Goal: Contribute content: Add original content to the website for others to see

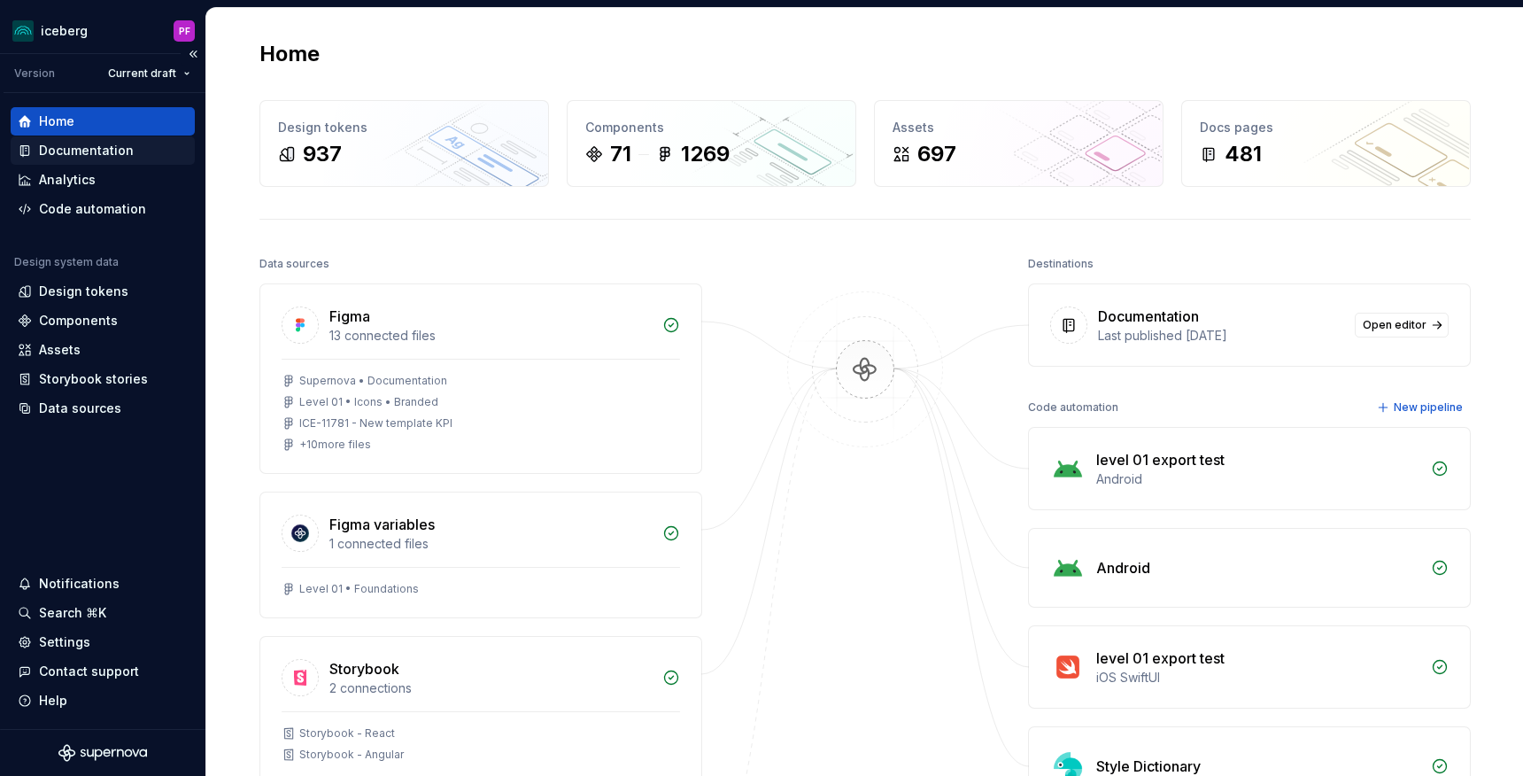
click at [60, 150] on div "Documentation" at bounding box center [86, 151] width 95 height 18
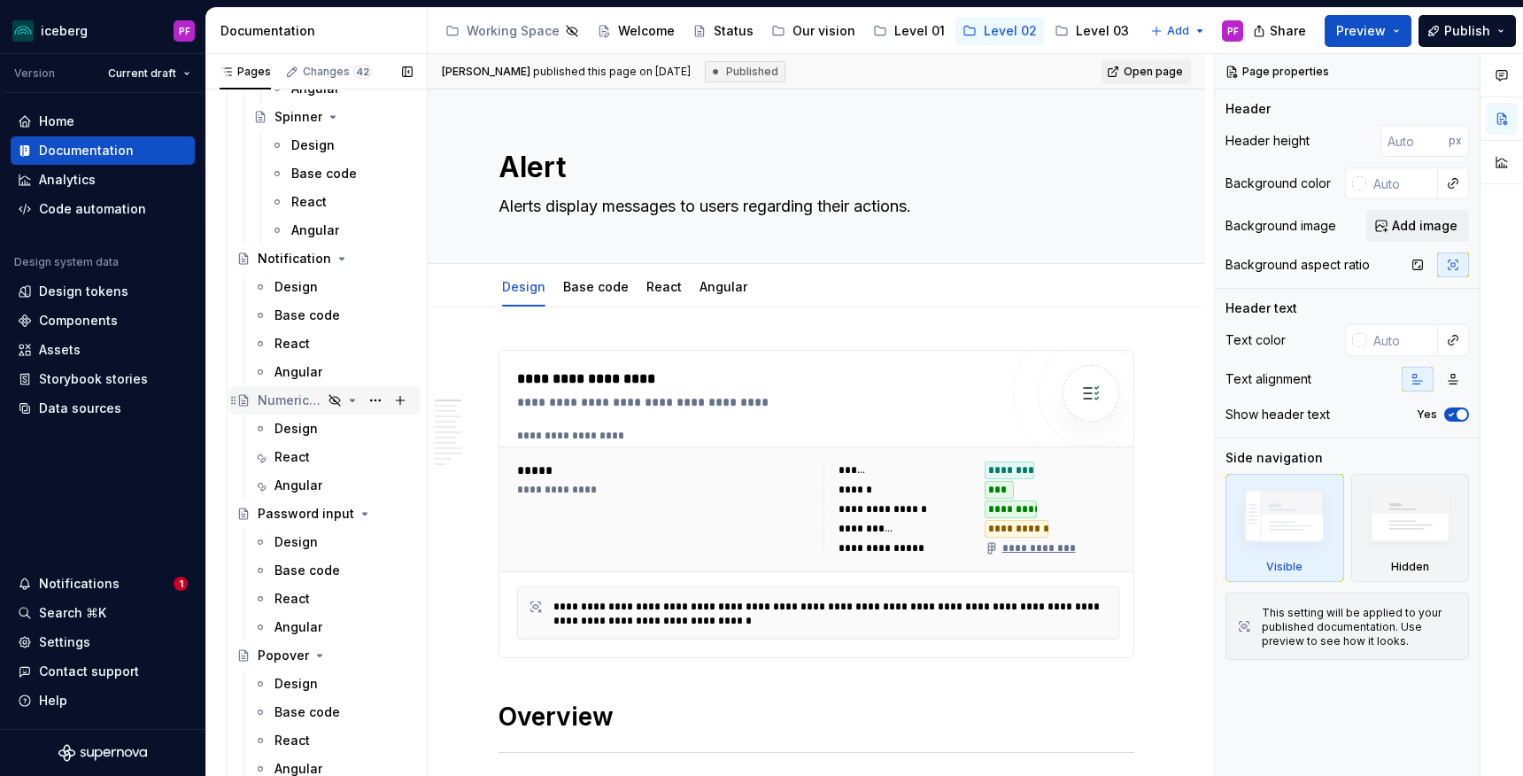
scroll to position [2433, 0]
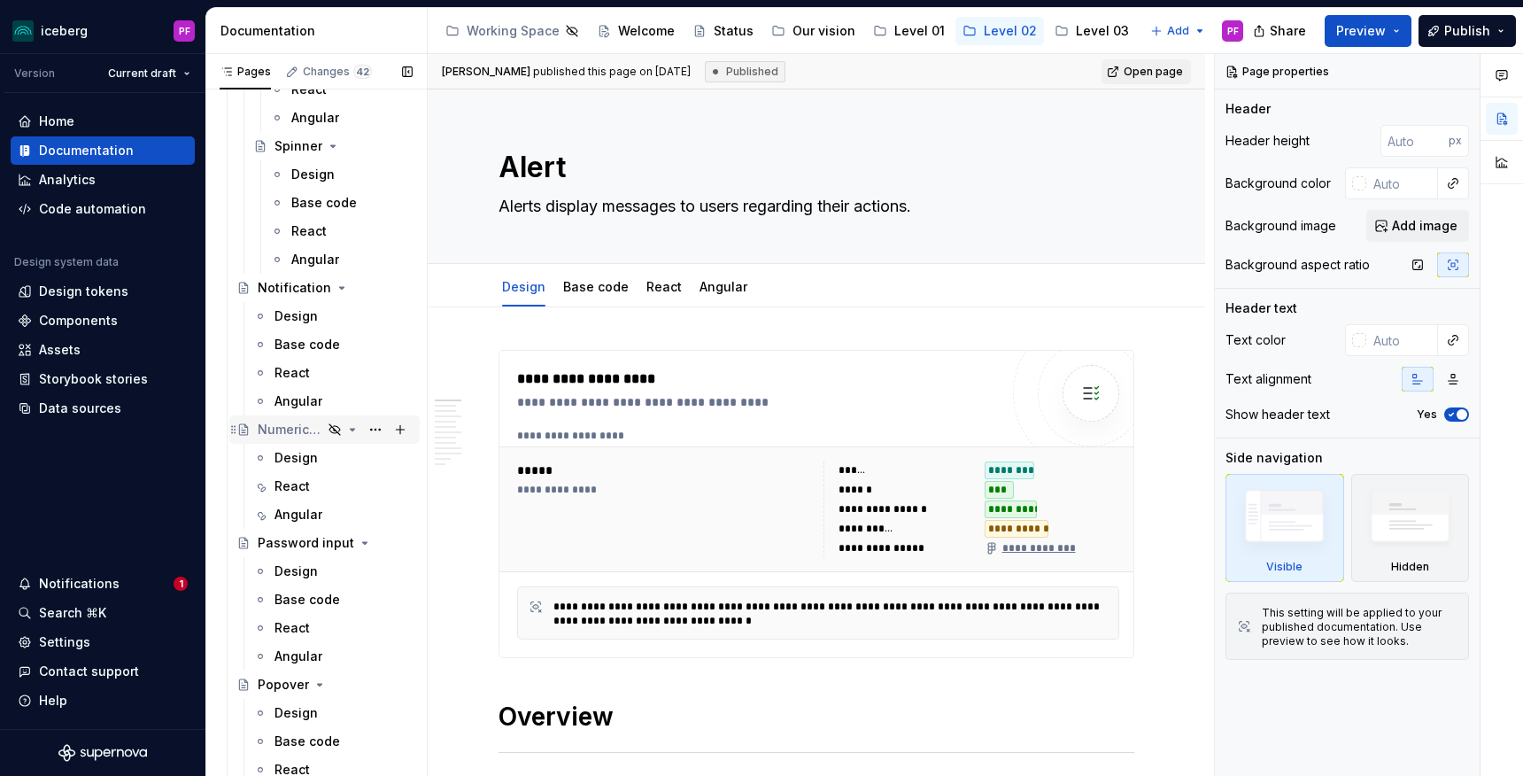
click at [291, 428] on div "Numeric input" at bounding box center [290, 430] width 65 height 18
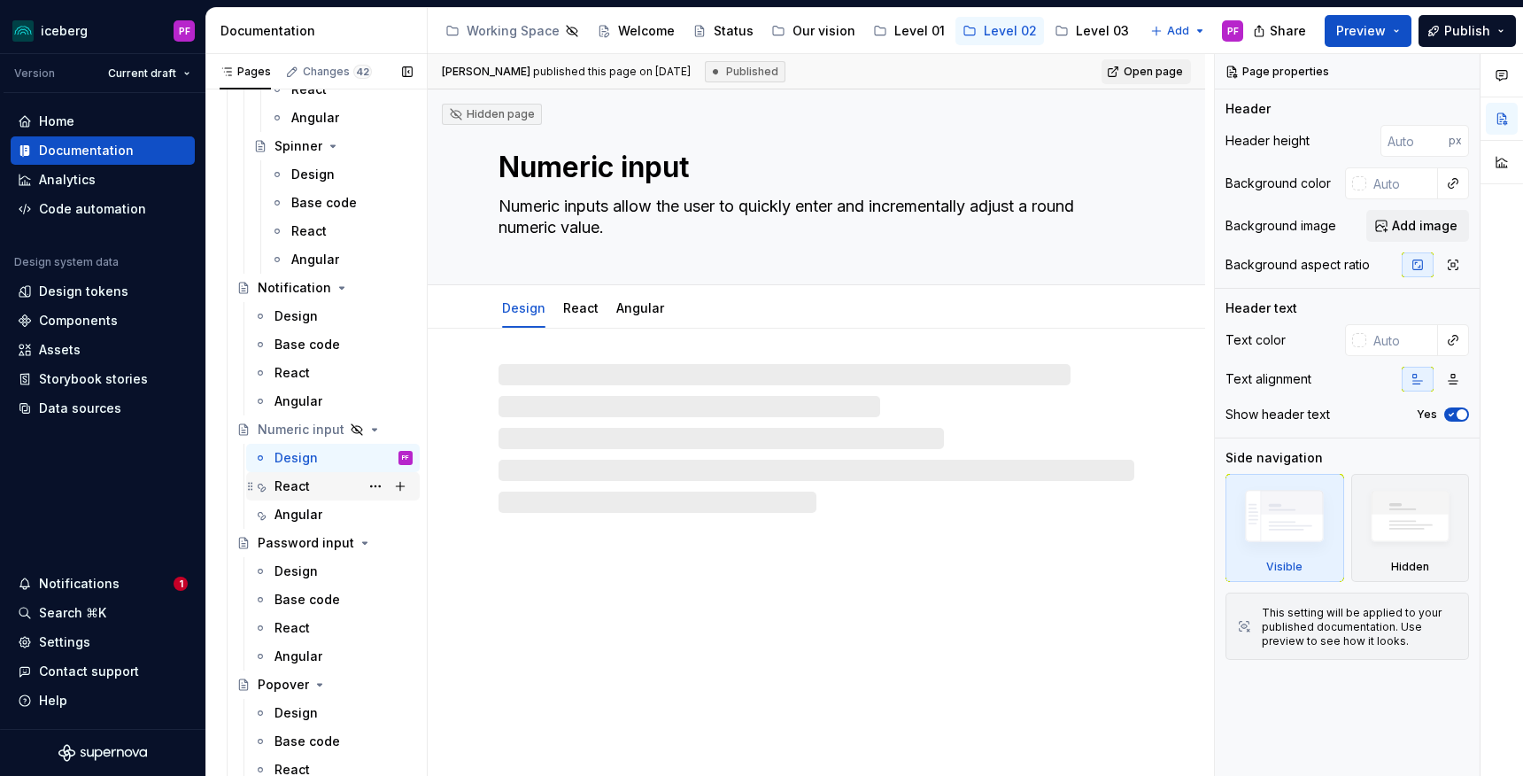
click at [299, 491] on div "React" at bounding box center [291, 486] width 35 height 18
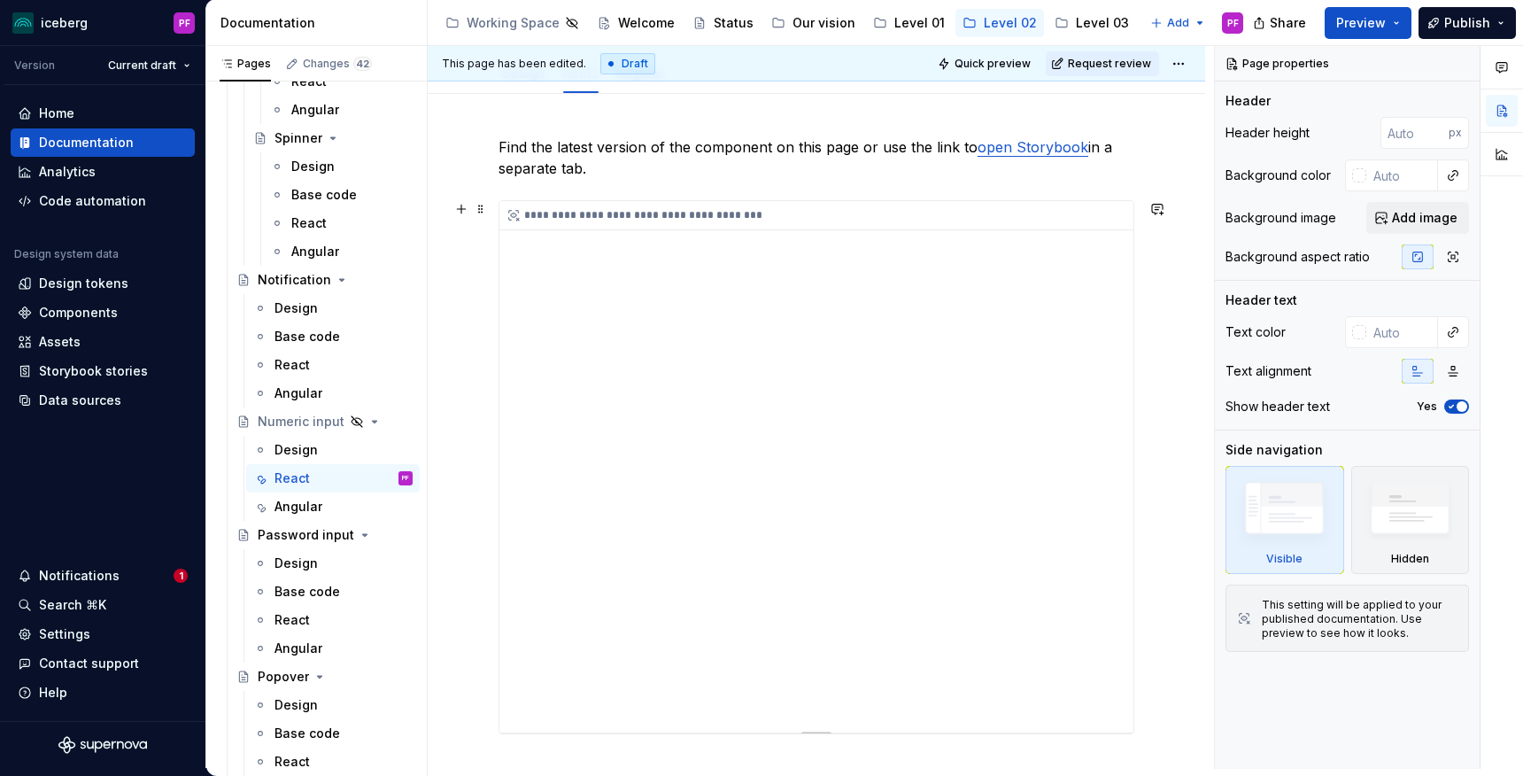
scroll to position [313, 0]
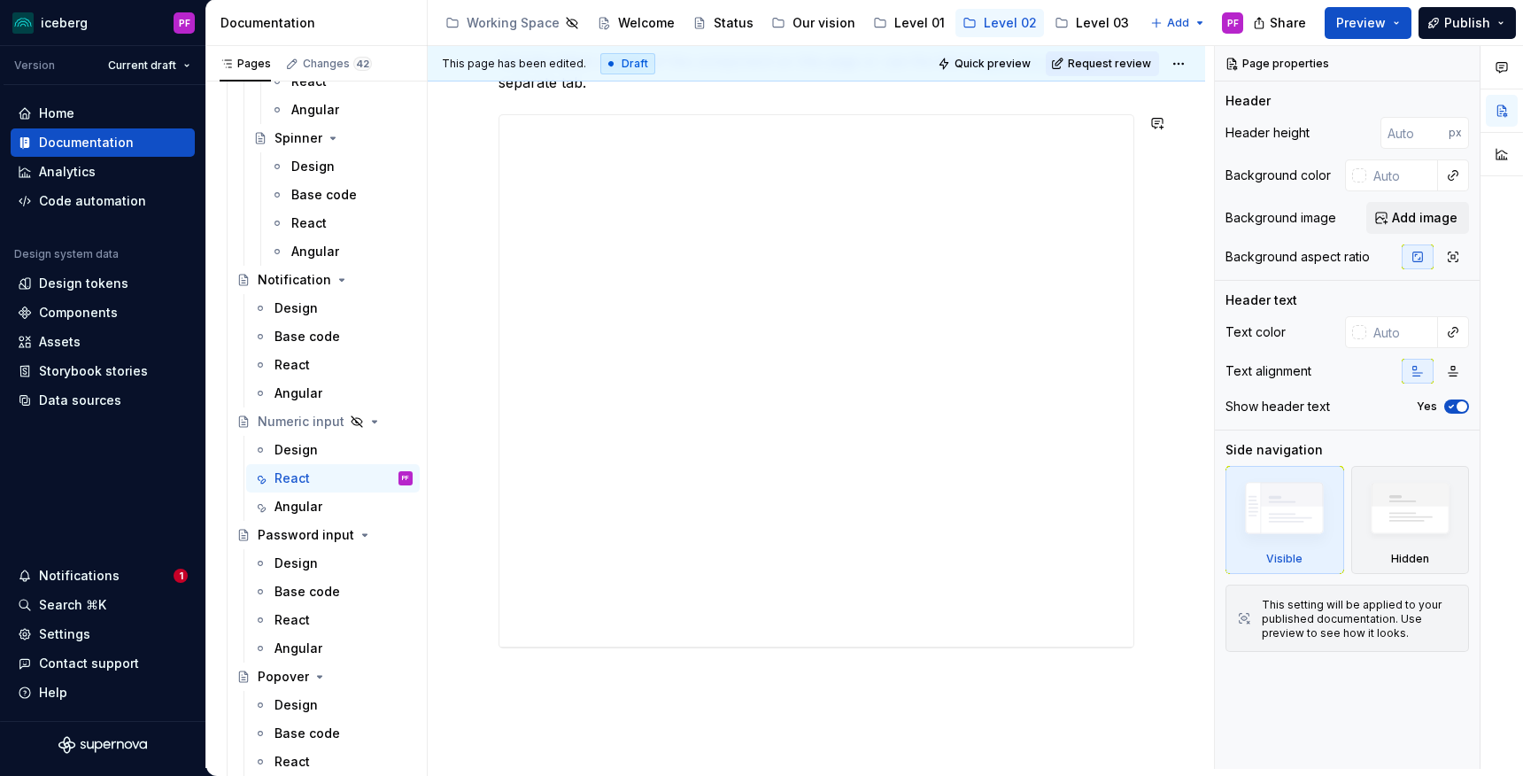
click at [613, 671] on div "**********" at bounding box center [816, 455] width 777 height 894
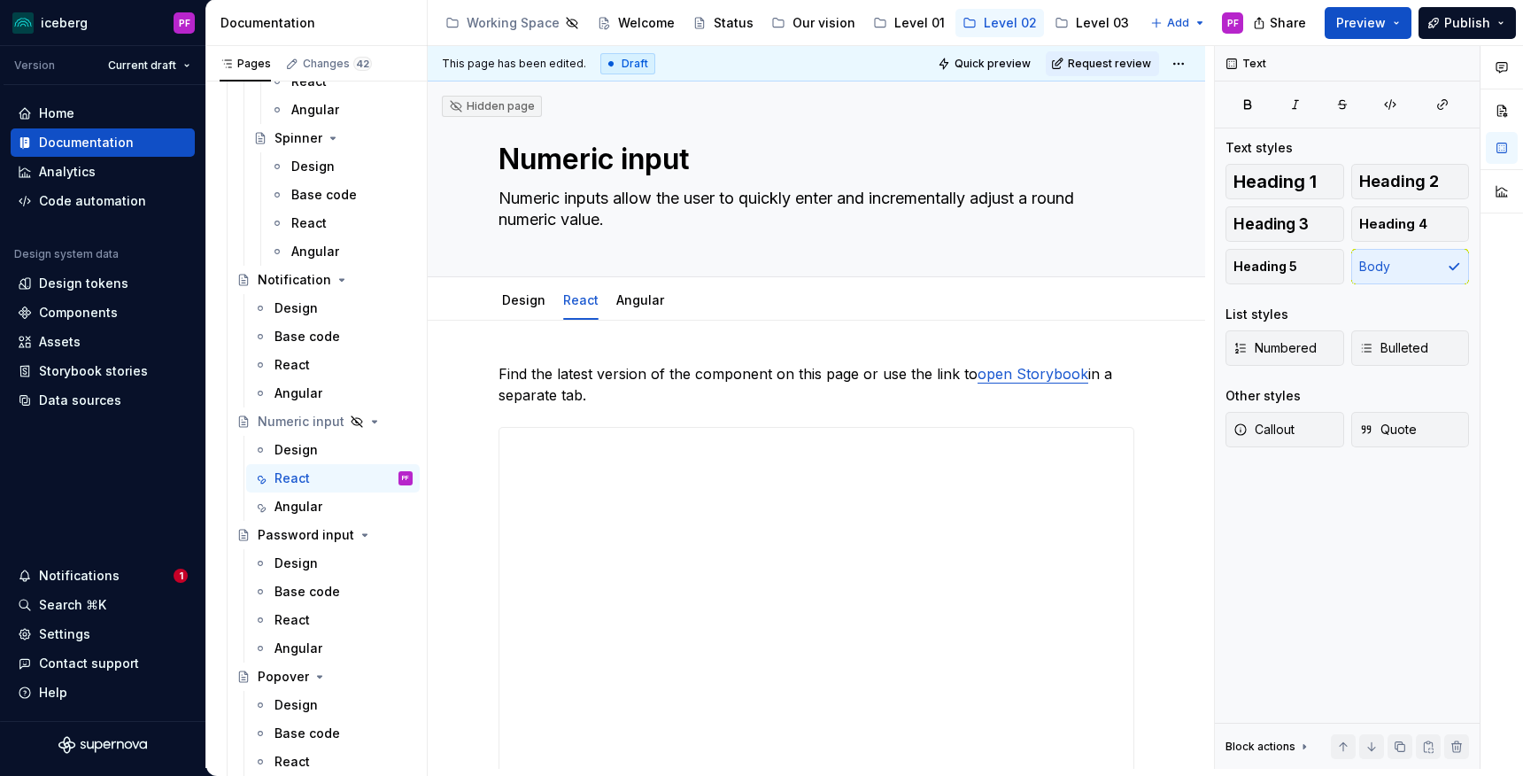
scroll to position [20, 0]
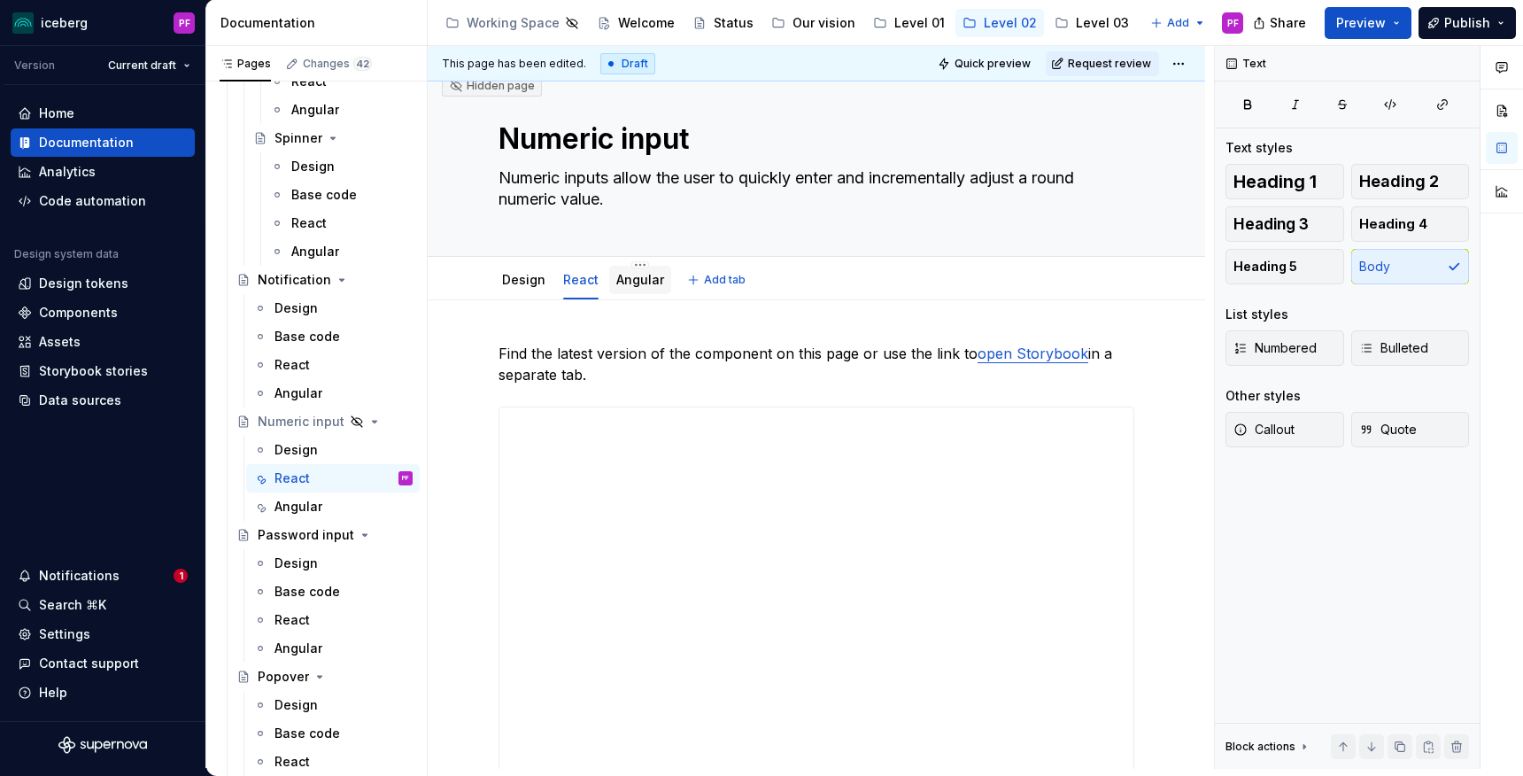
click at [652, 280] on link "Angular" at bounding box center [640, 279] width 48 height 15
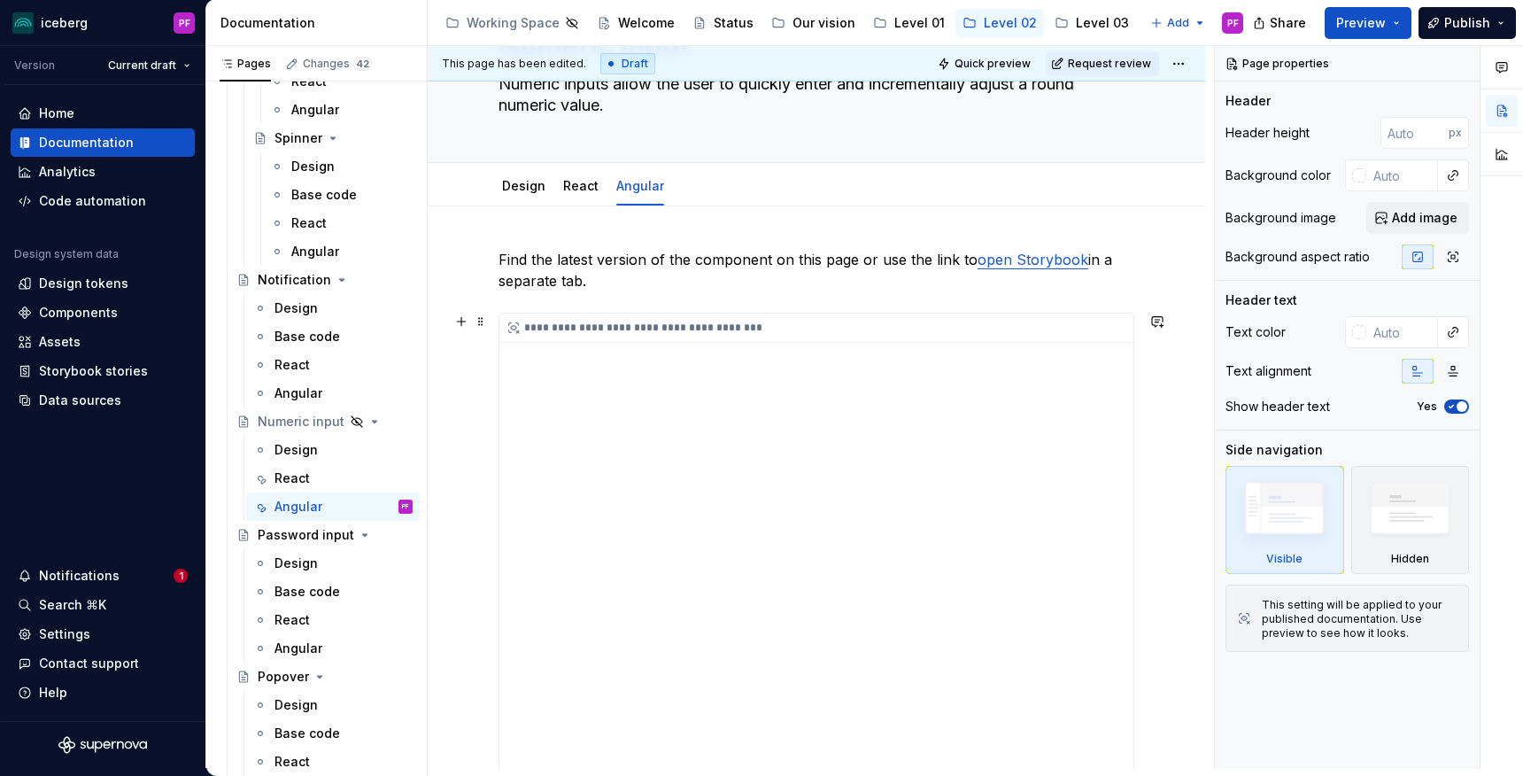
scroll to position [115, 0]
click at [578, 273] on p "Find the latest version of the component on this page or use the link to open S…" at bounding box center [816, 269] width 636 height 42
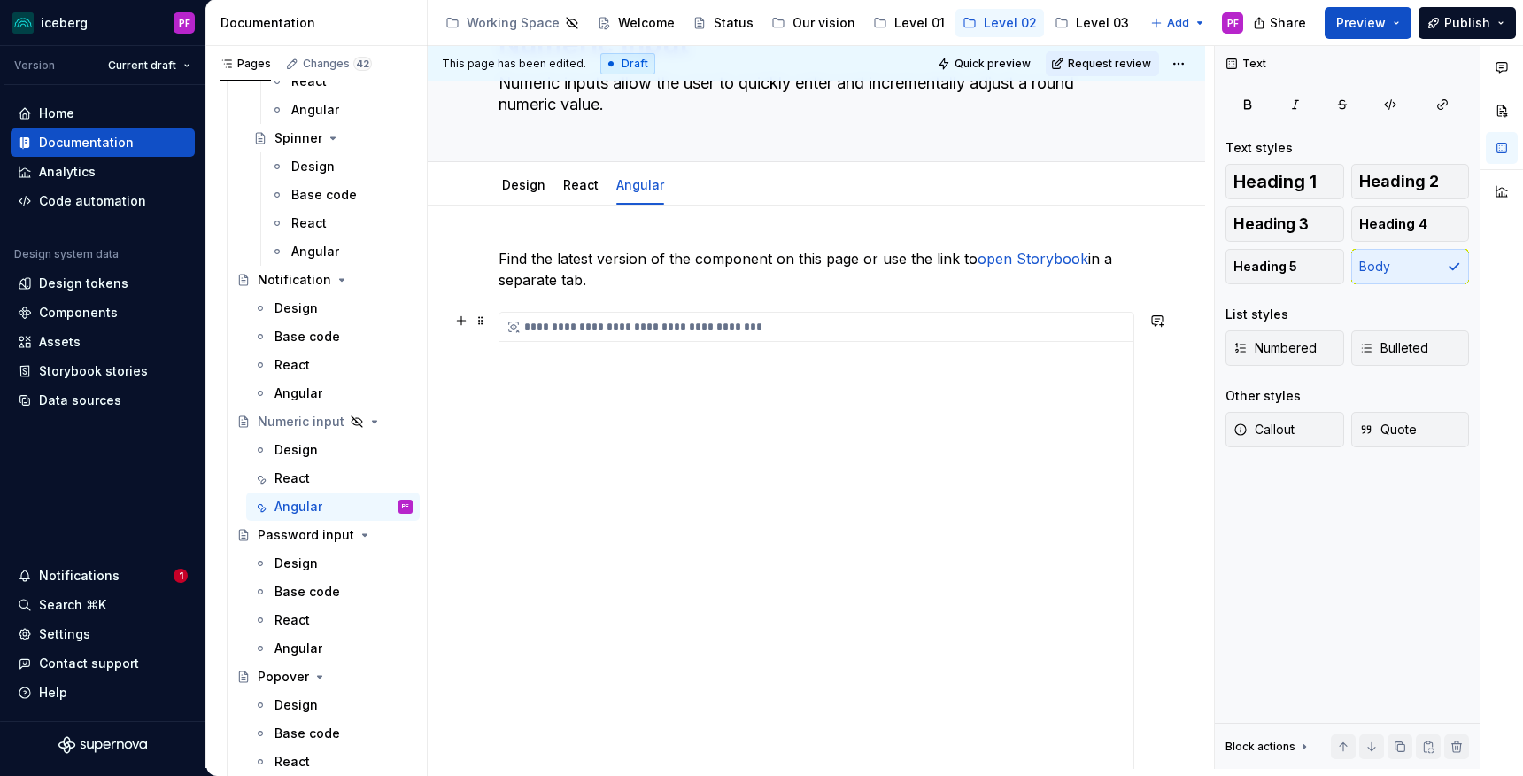
drag, startPoint x: 596, startPoint y: 282, endPoint x: 612, endPoint y: 405, distance: 123.2
click at [612, 405] on div "**********" at bounding box center [816, 547] width 636 height 598
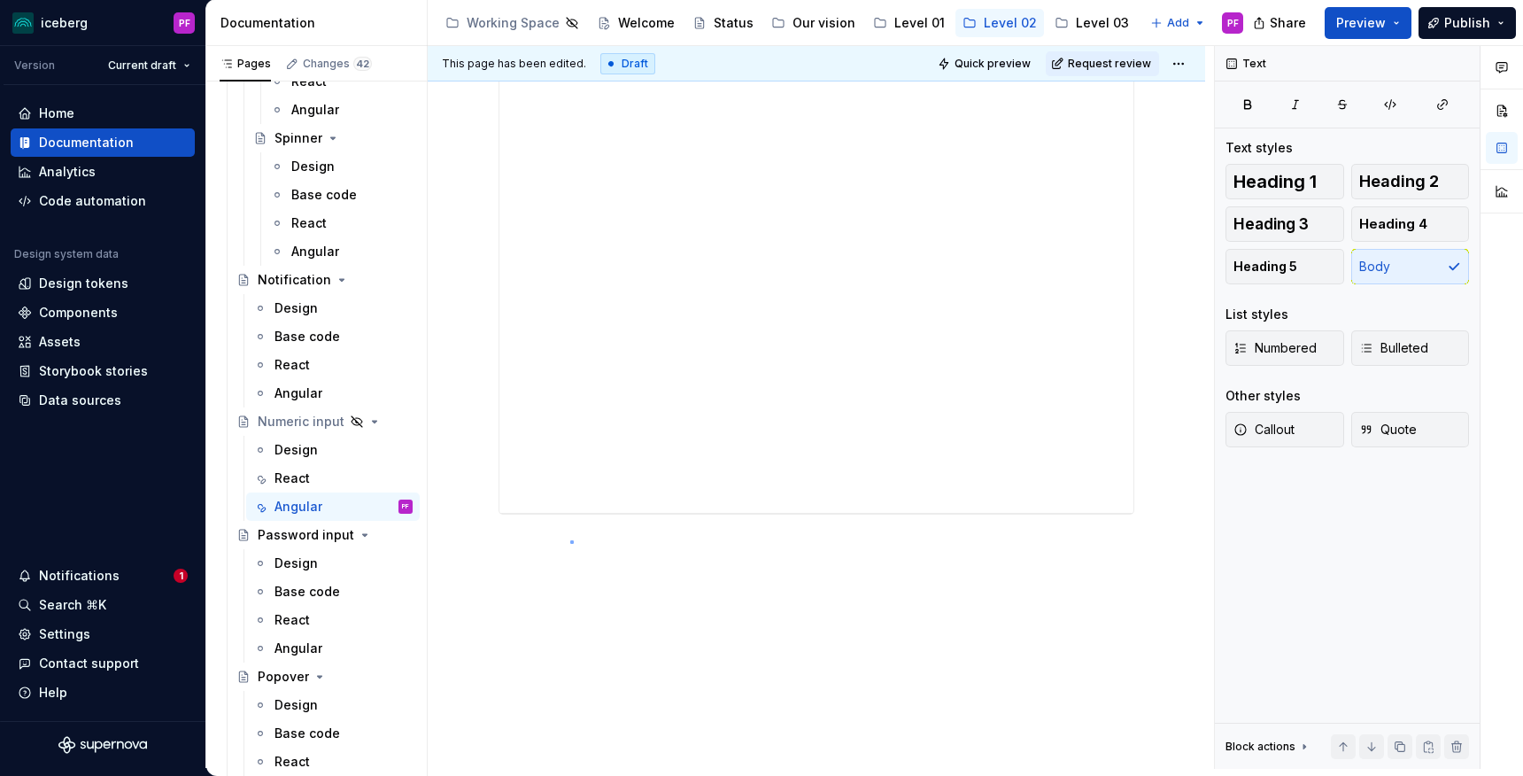
click at [570, 540] on div "**********" at bounding box center [821, 407] width 786 height 722
click at [333, 482] on div "React" at bounding box center [343, 478] width 138 height 25
click at [324, 464] on div "React" at bounding box center [333, 478] width 174 height 28
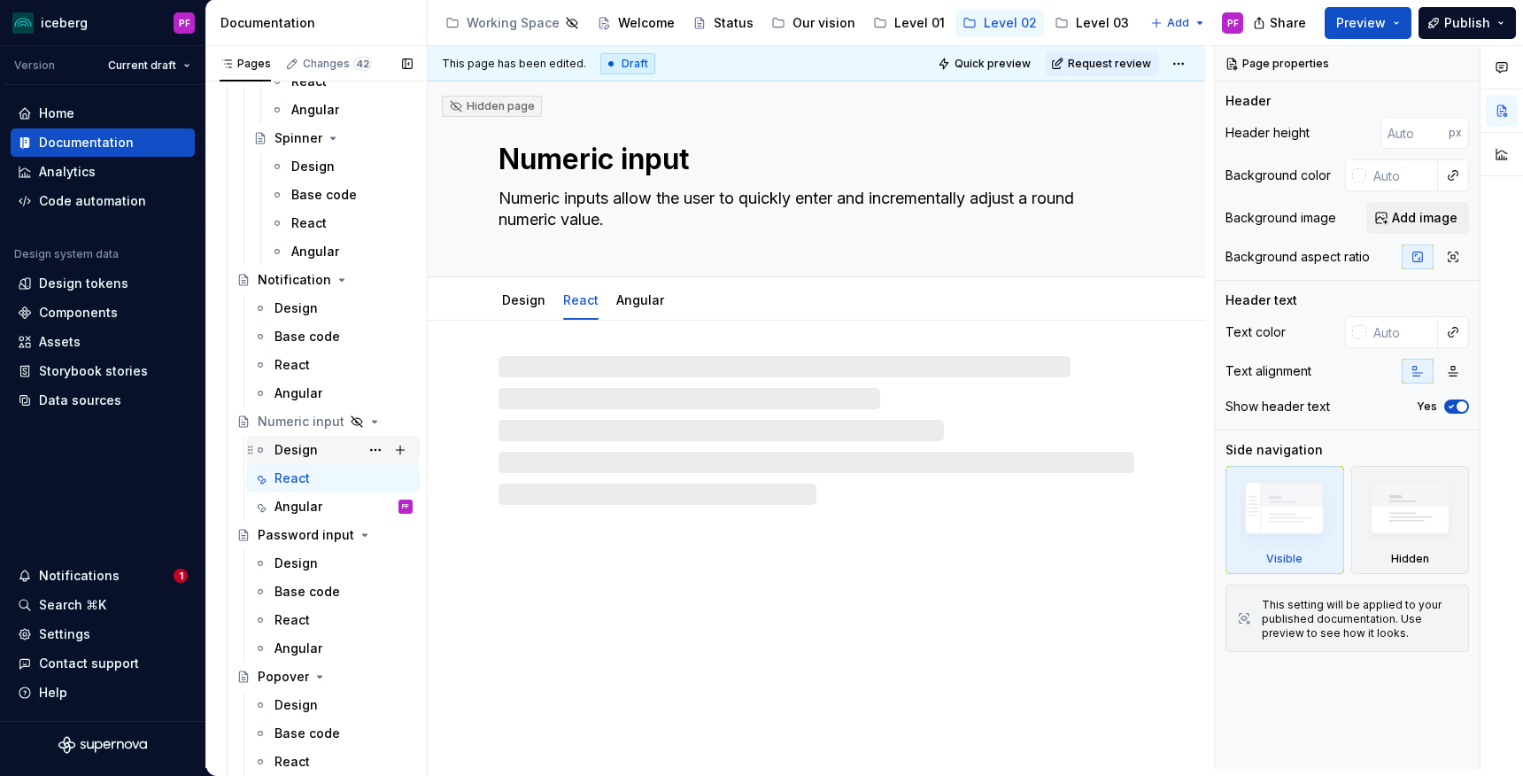
click at [320, 455] on div "Design" at bounding box center [343, 449] width 138 height 25
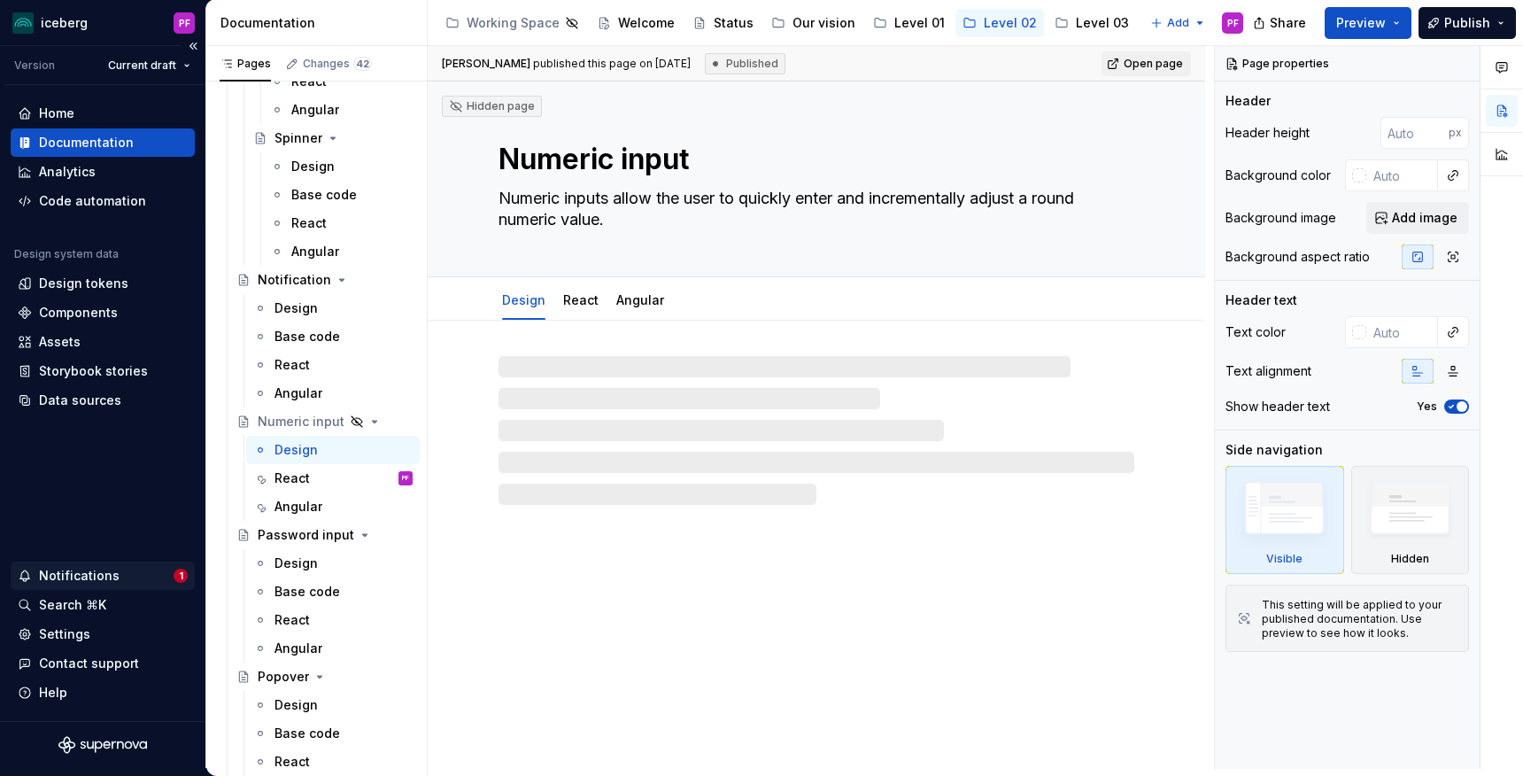
click at [119, 573] on div "Notifications" at bounding box center [96, 576] width 156 height 18
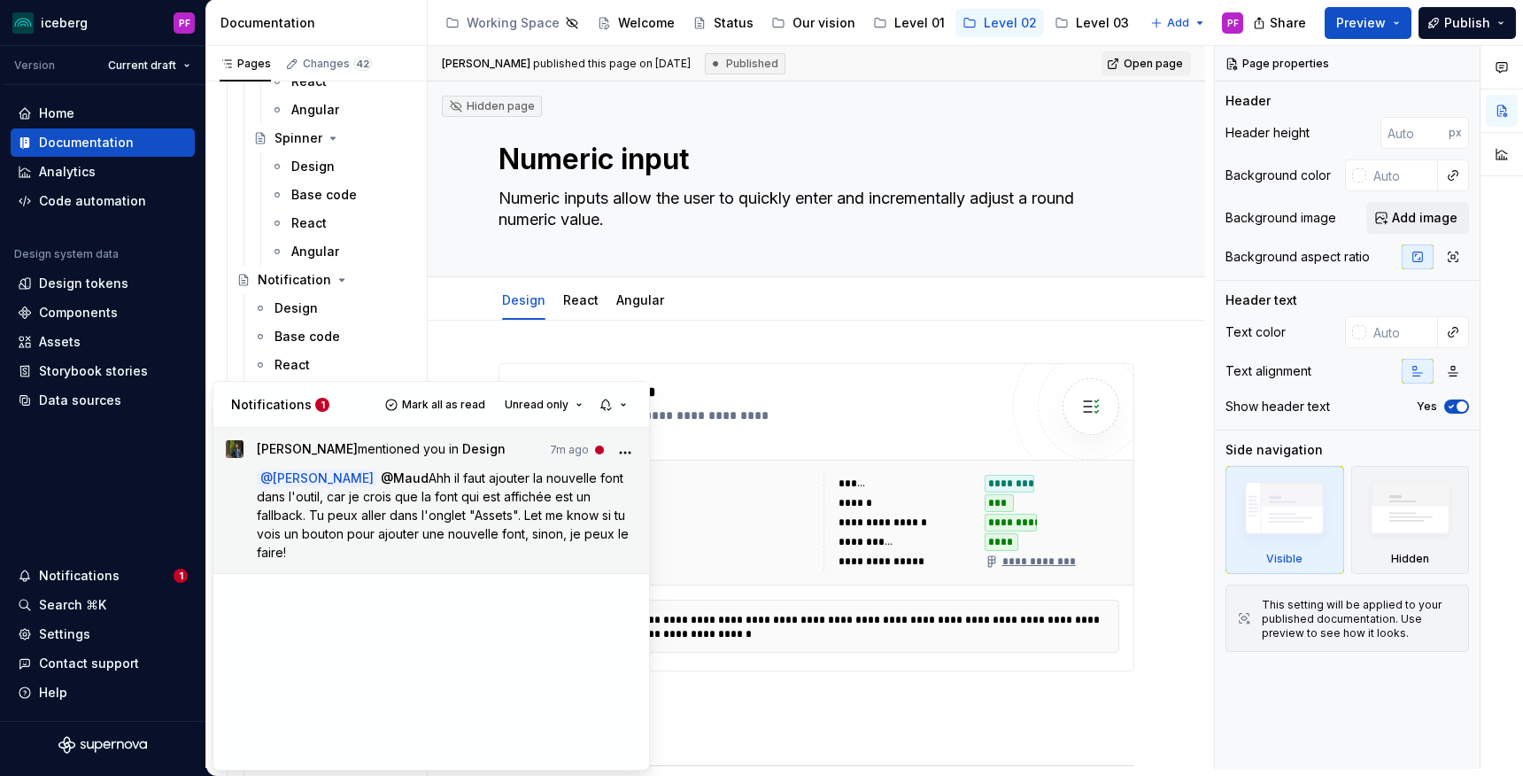
click at [397, 545] on p "@ [PERSON_NAME] @ [PERSON_NAME] il faut ajouter la nouvelle font dans l'outil, …" at bounding box center [447, 514] width 381 height 93
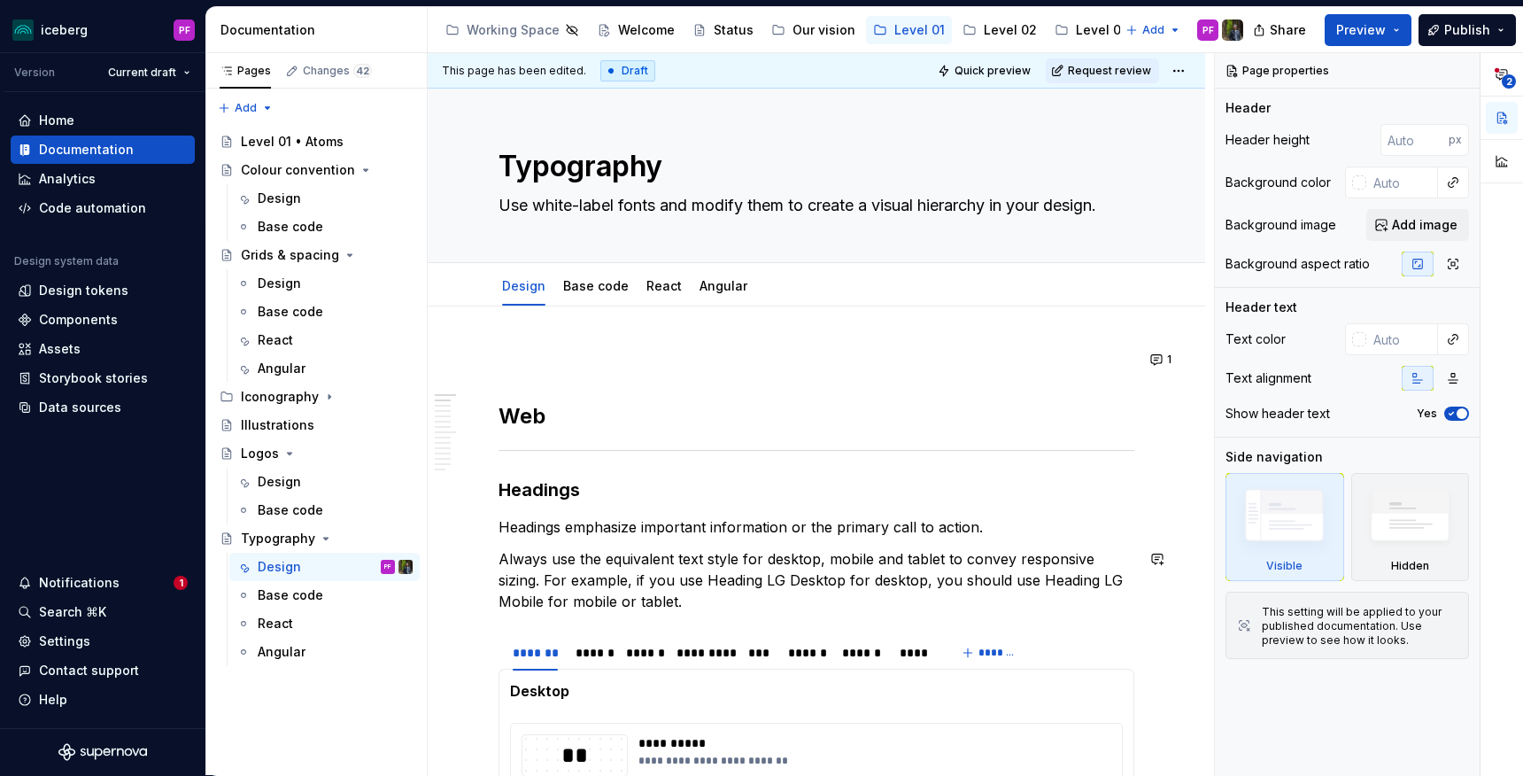
scroll to position [367, 0]
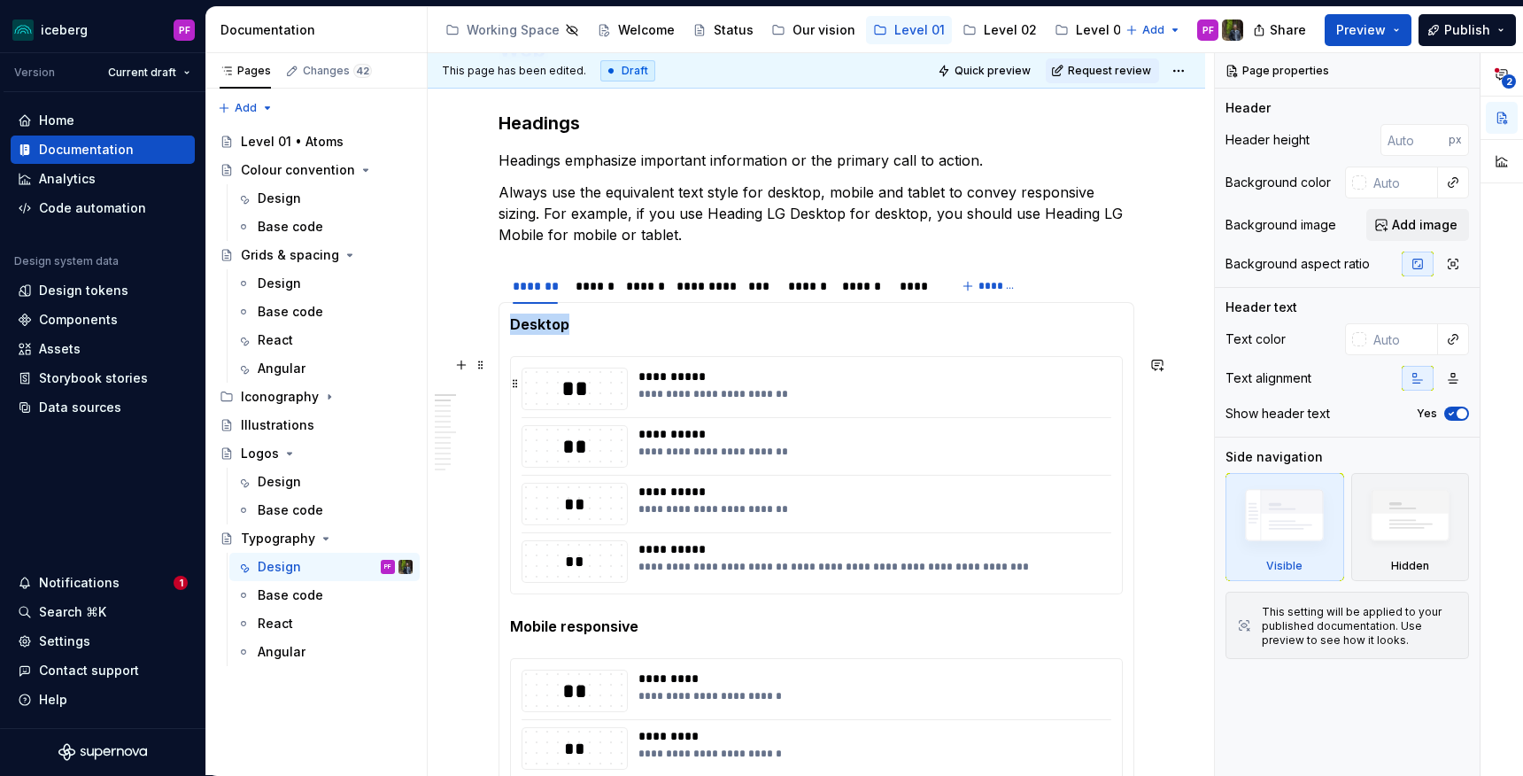
click at [714, 382] on div "**********" at bounding box center [873, 376] width 471 height 18
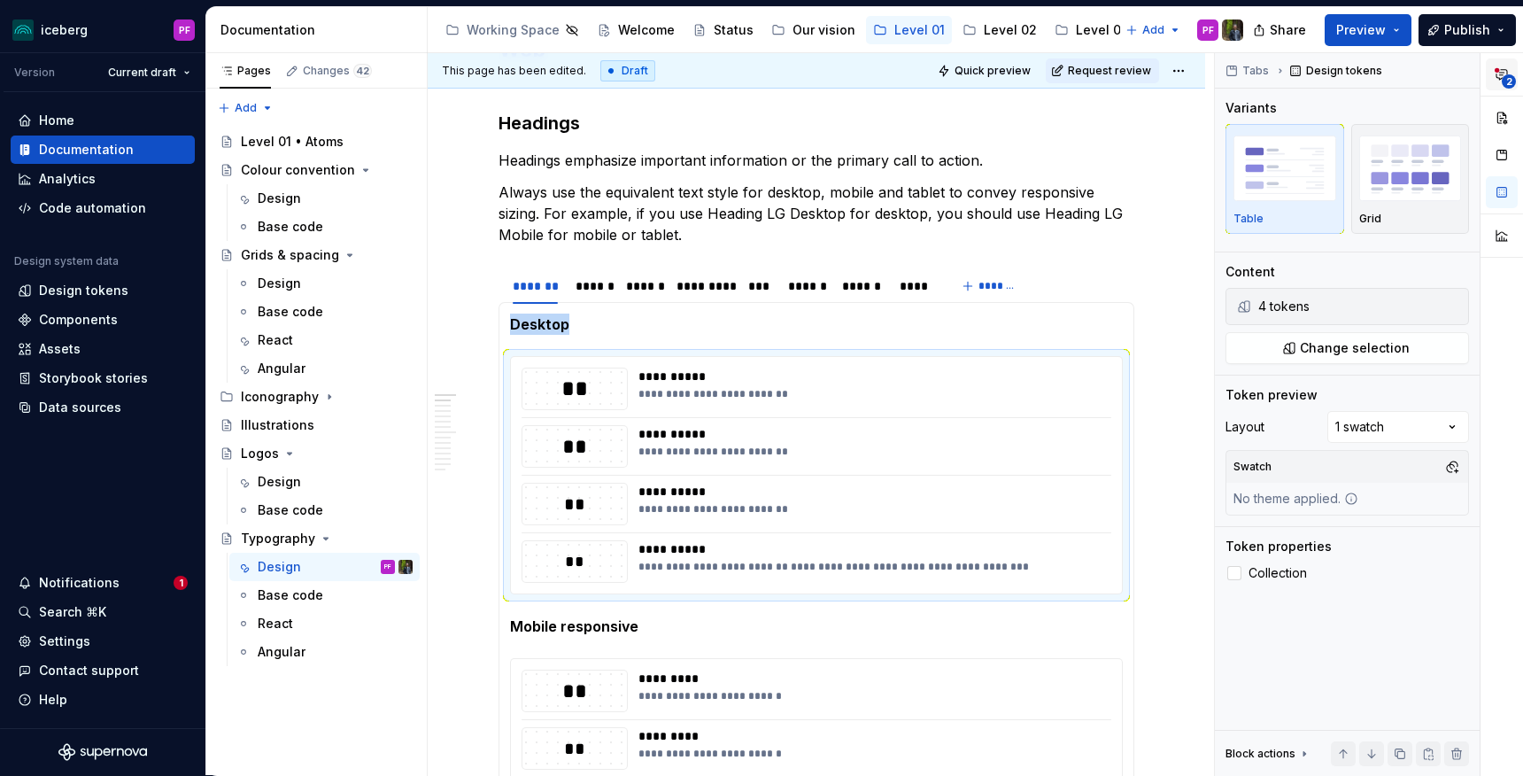
click at [1506, 59] on button "2" at bounding box center [1502, 74] width 32 height 32
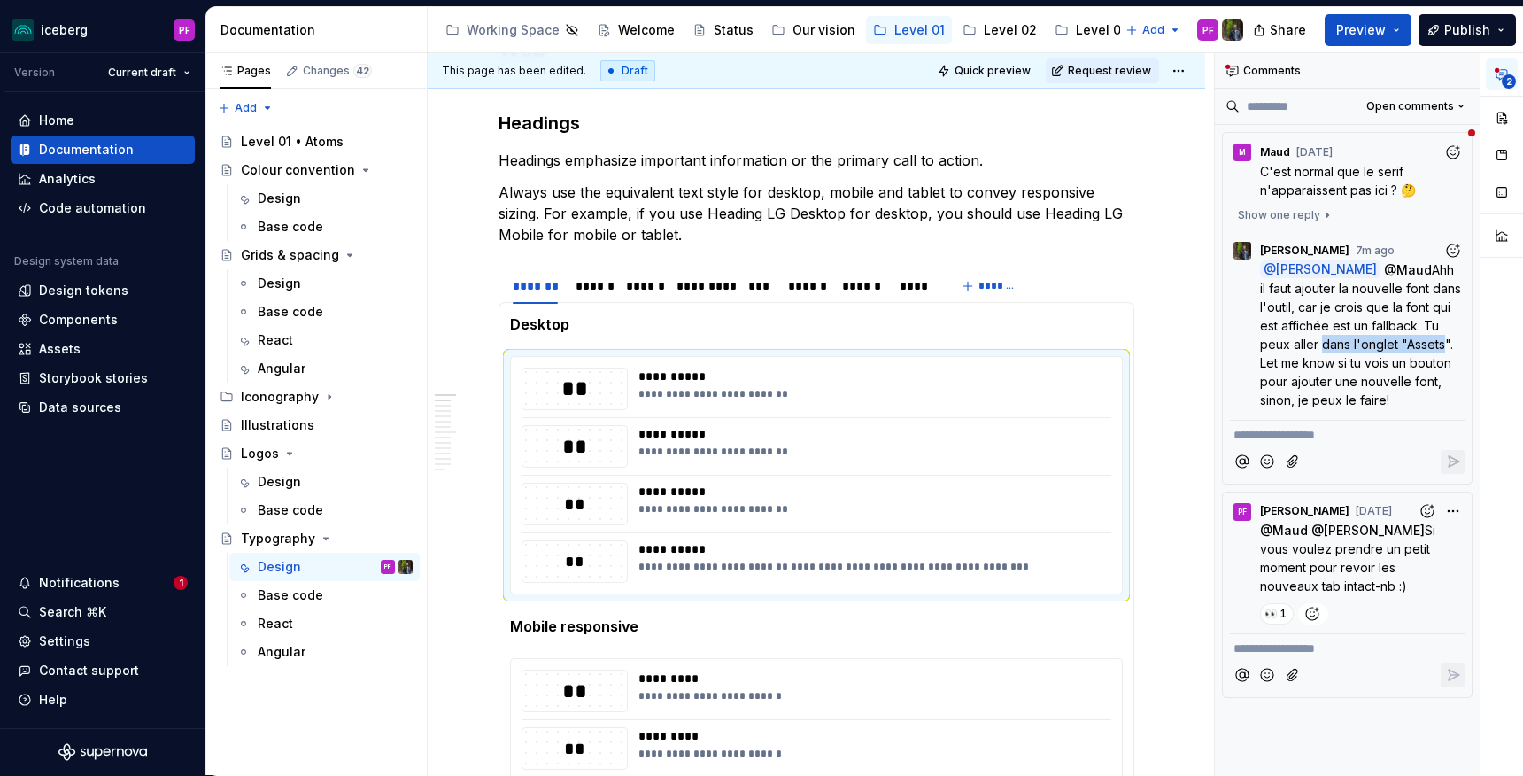
drag, startPoint x: 1330, startPoint y: 344, endPoint x: 1436, endPoint y: 343, distance: 106.2
click at [1436, 343] on span "Ahh il faut ajouter la nouvelle font dans l'outil, car je crois que la font qui…" at bounding box center [1362, 334] width 204 height 145
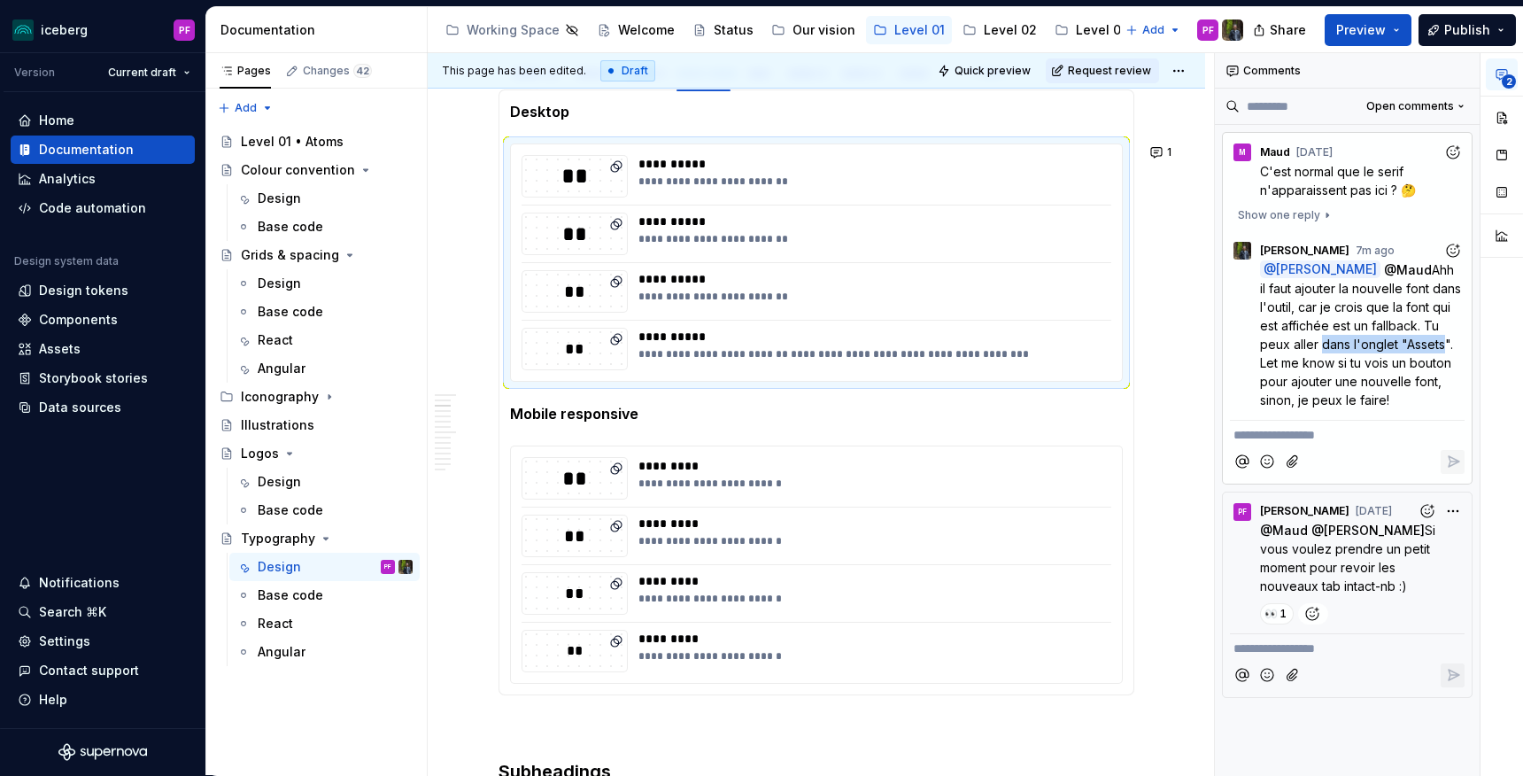
scroll to position [581, 0]
click at [92, 607] on div "Search ⌘K" at bounding box center [72, 612] width 67 height 18
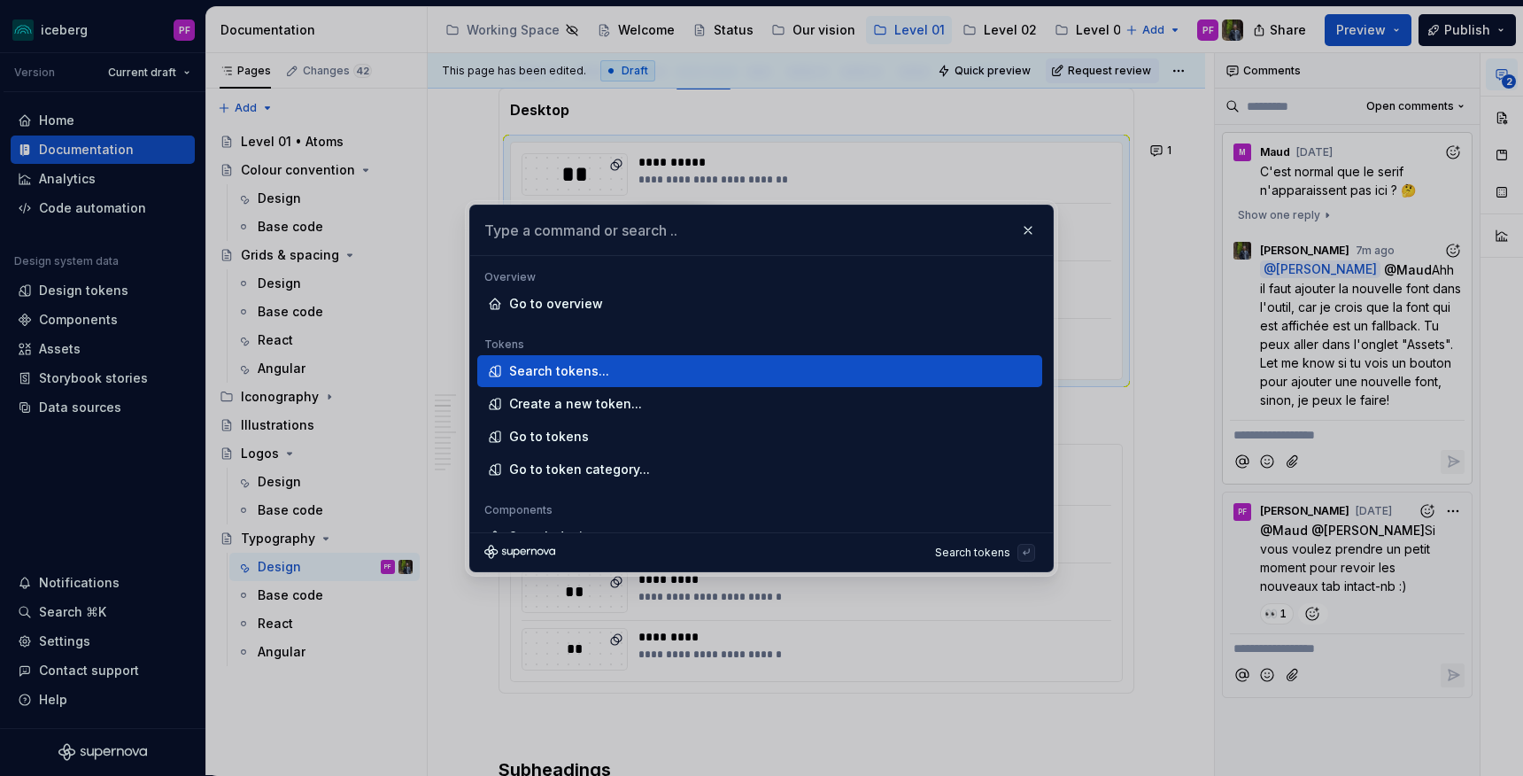
type textarea "*"
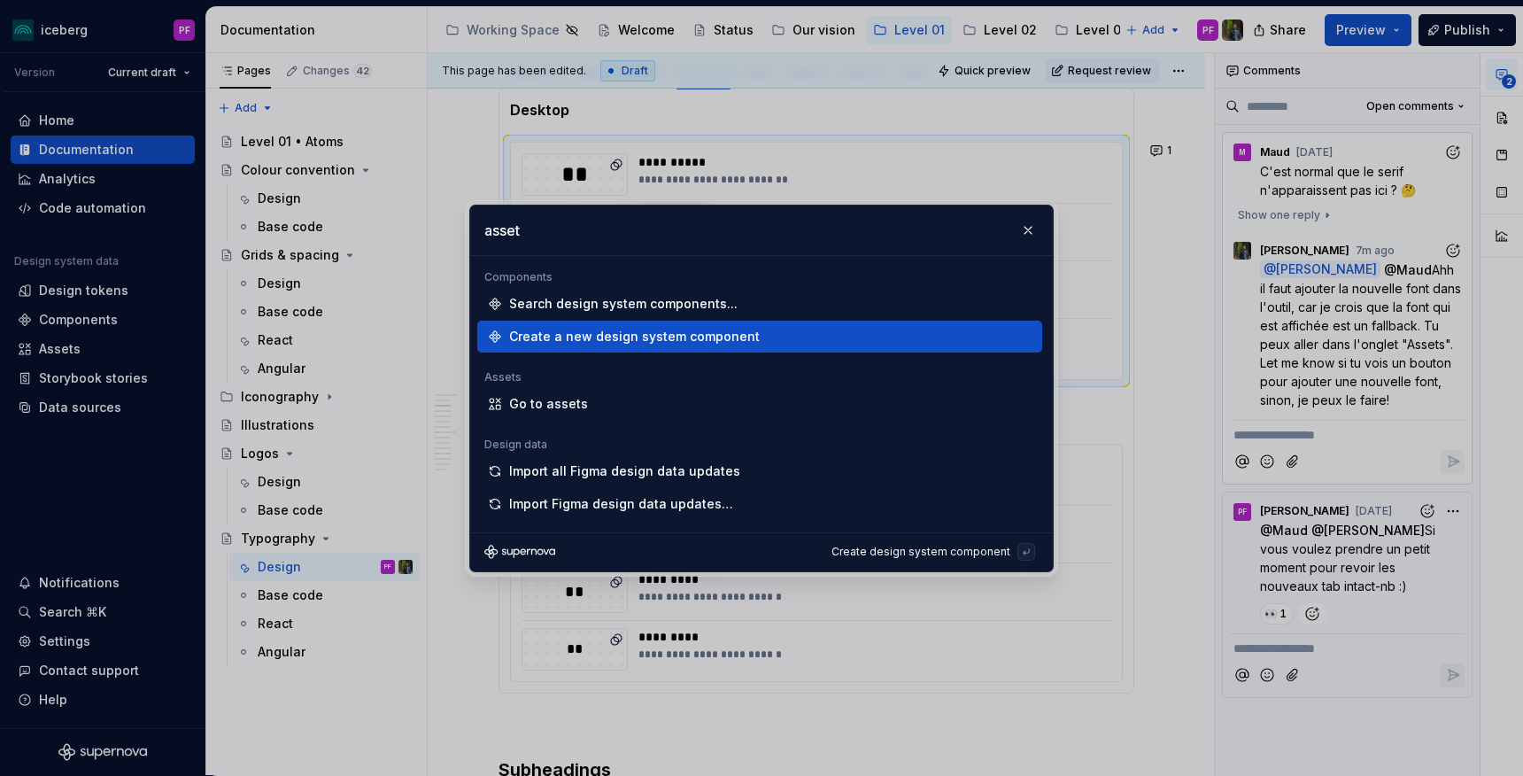
type input "asset"
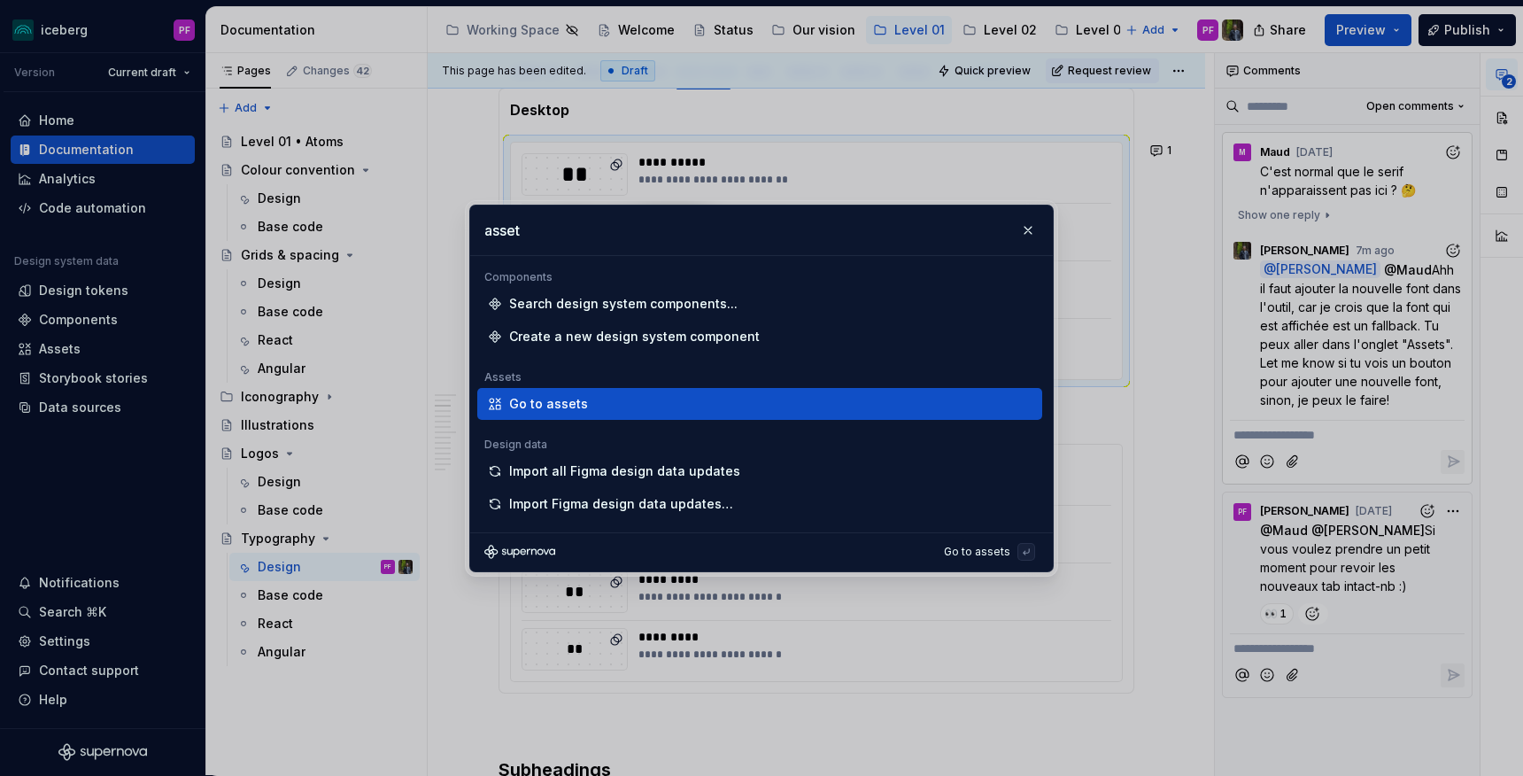
click at [578, 399] on div "Go to assets" at bounding box center [548, 404] width 79 height 18
click at [576, 411] on div "Go to assets" at bounding box center [548, 404] width 79 height 18
click at [547, 388] on div "Go to assets" at bounding box center [759, 404] width 565 height 32
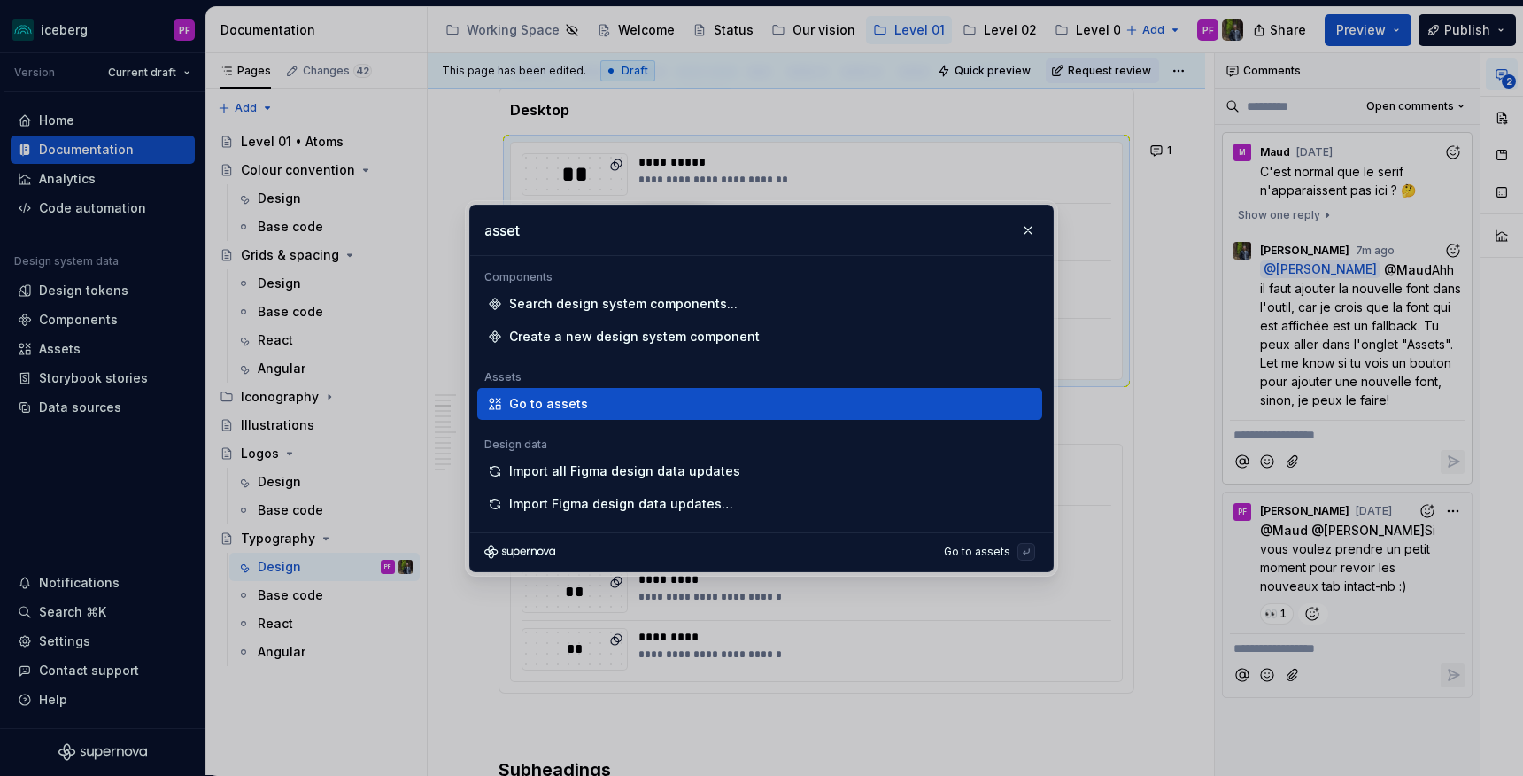
click at [547, 388] on div "Go to assets" at bounding box center [759, 404] width 565 height 32
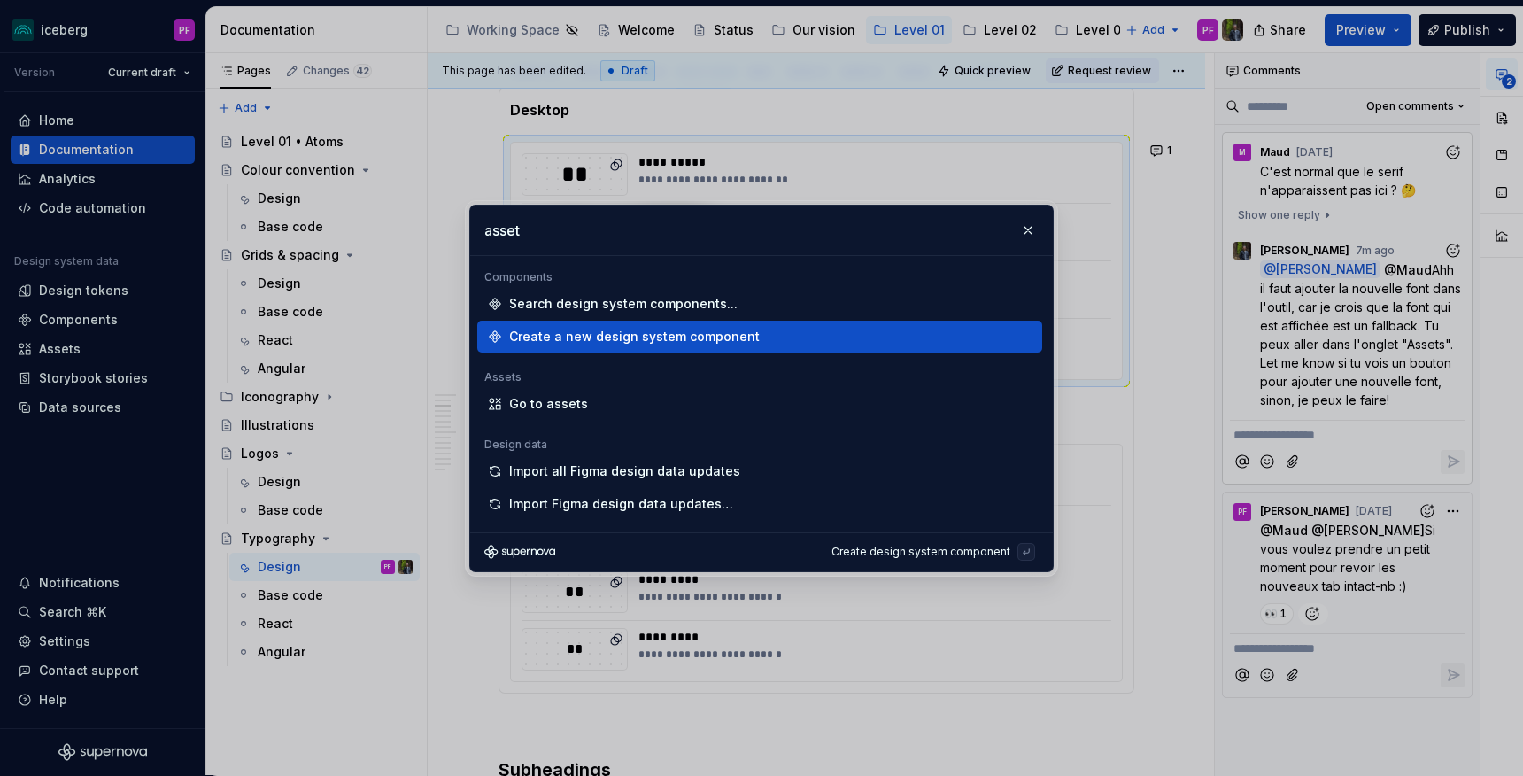
type textarea "*"
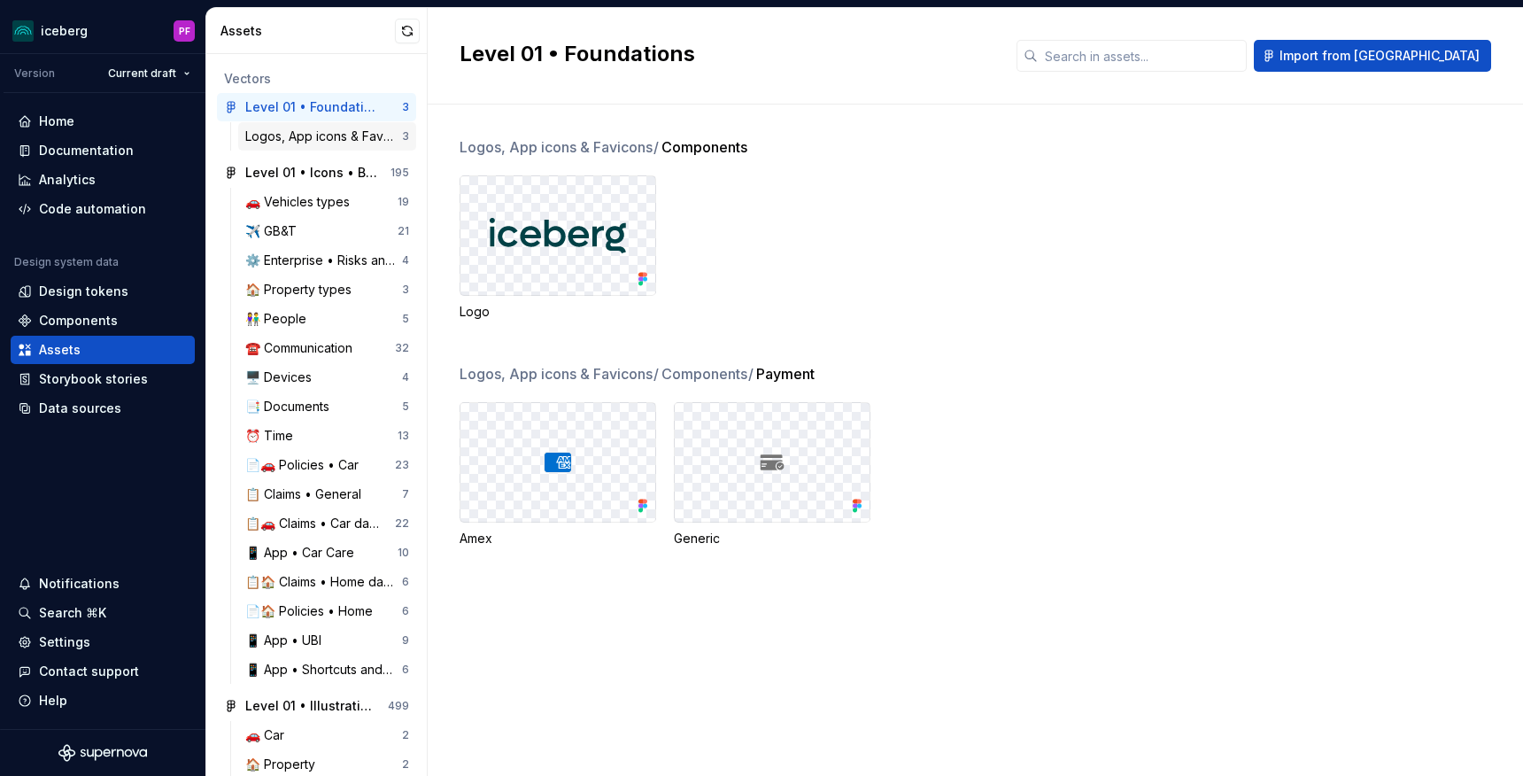
click at [278, 128] on div "Logos, App icons & Favicons" at bounding box center [323, 136] width 157 height 18
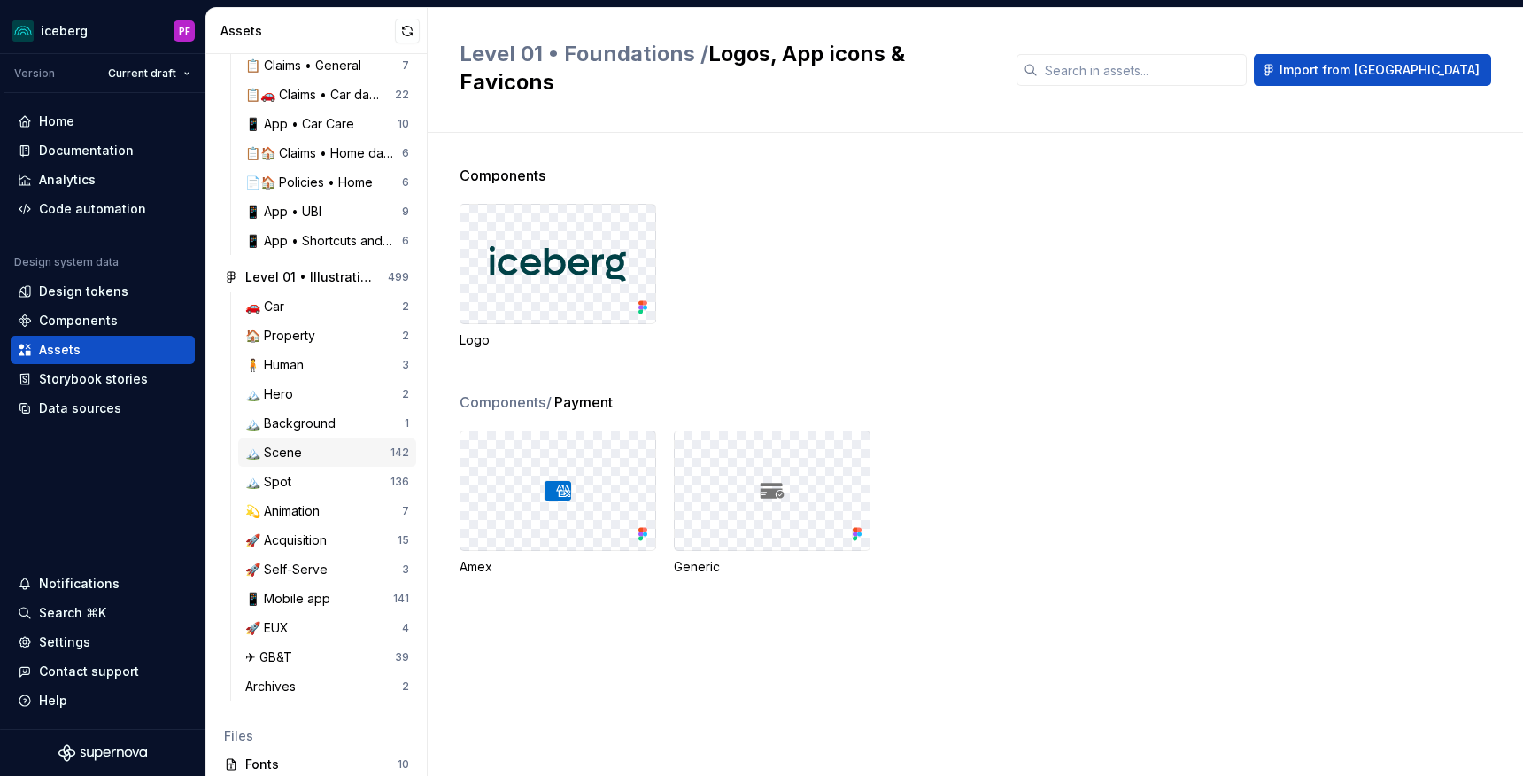
scroll to position [442, 0]
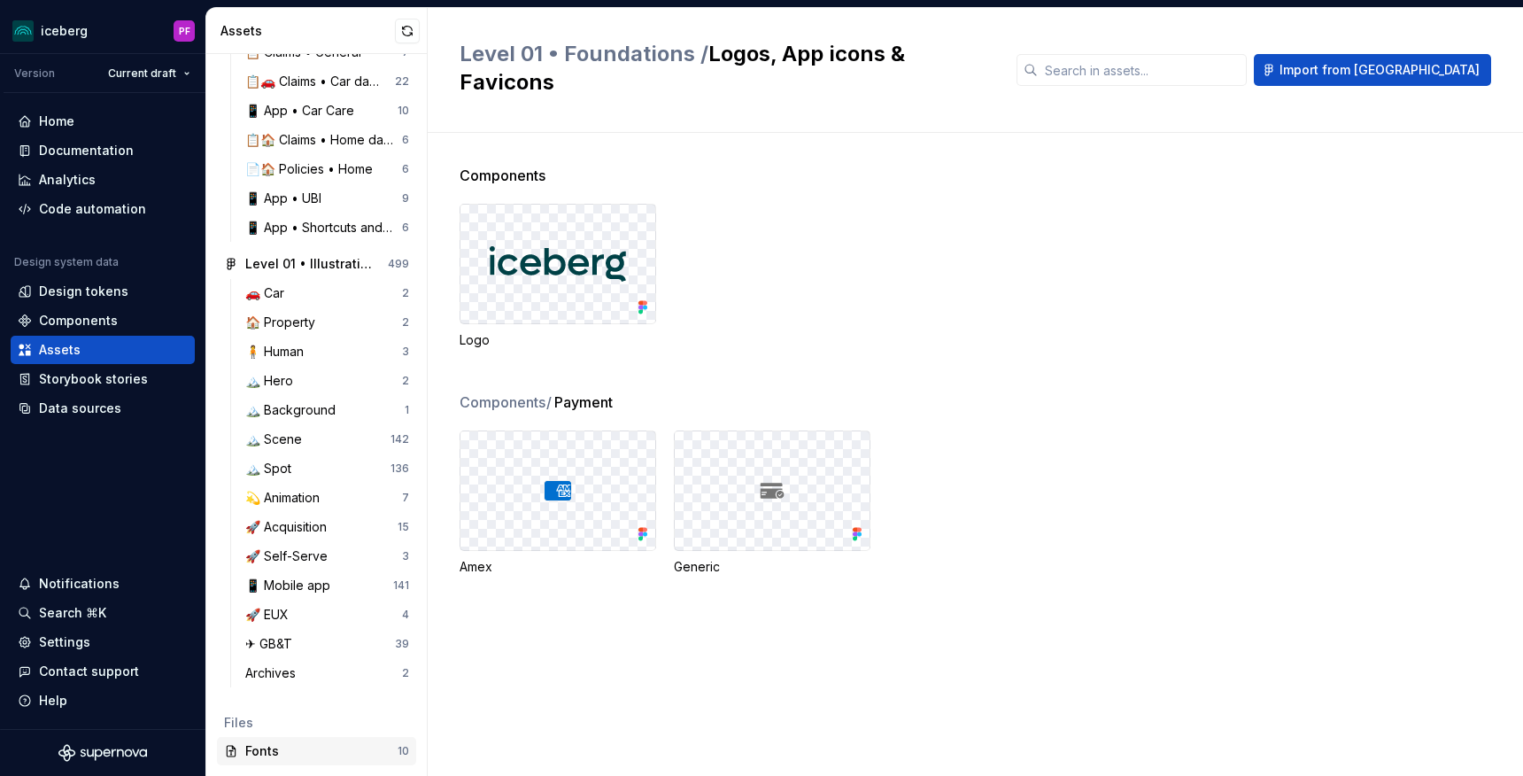
click at [263, 751] on div "Fonts" at bounding box center [321, 751] width 152 height 18
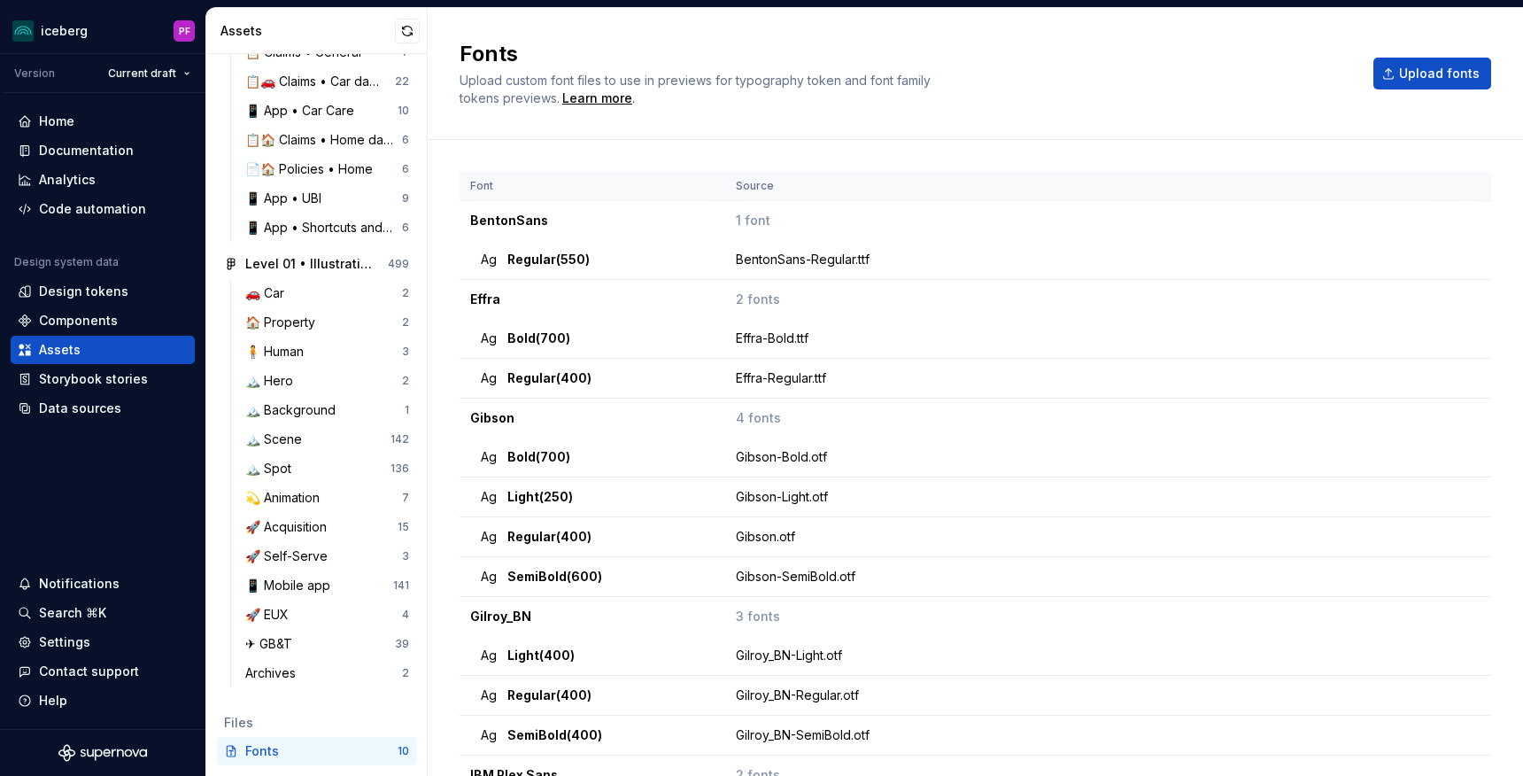
click at [1417, 91] on div "Fonts Upload custom font files to use in previews for typography token and font…" at bounding box center [974, 73] width 1031 height 67
click at [1417, 81] on span "Upload fonts" at bounding box center [1439, 74] width 81 height 18
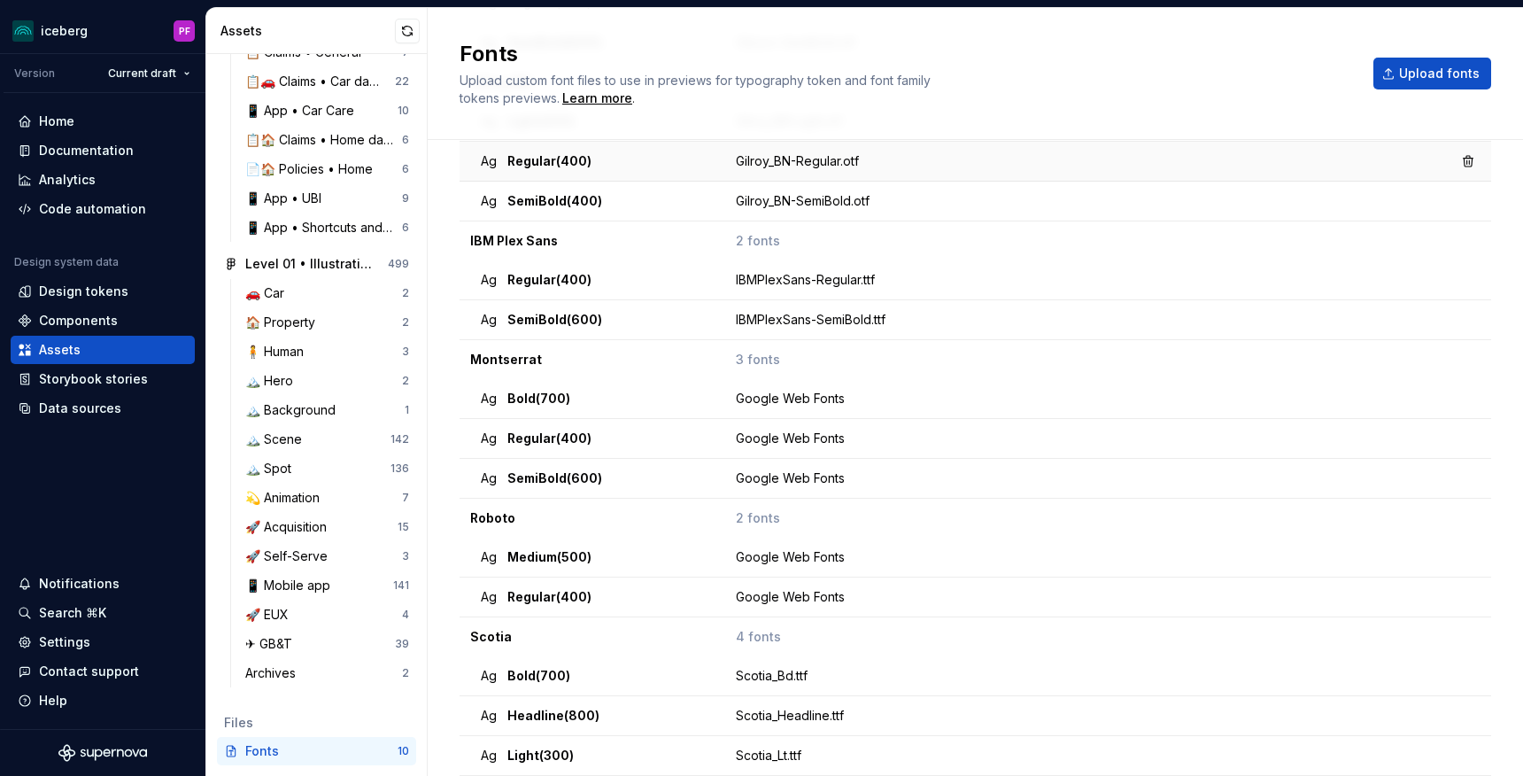
scroll to position [932, 0]
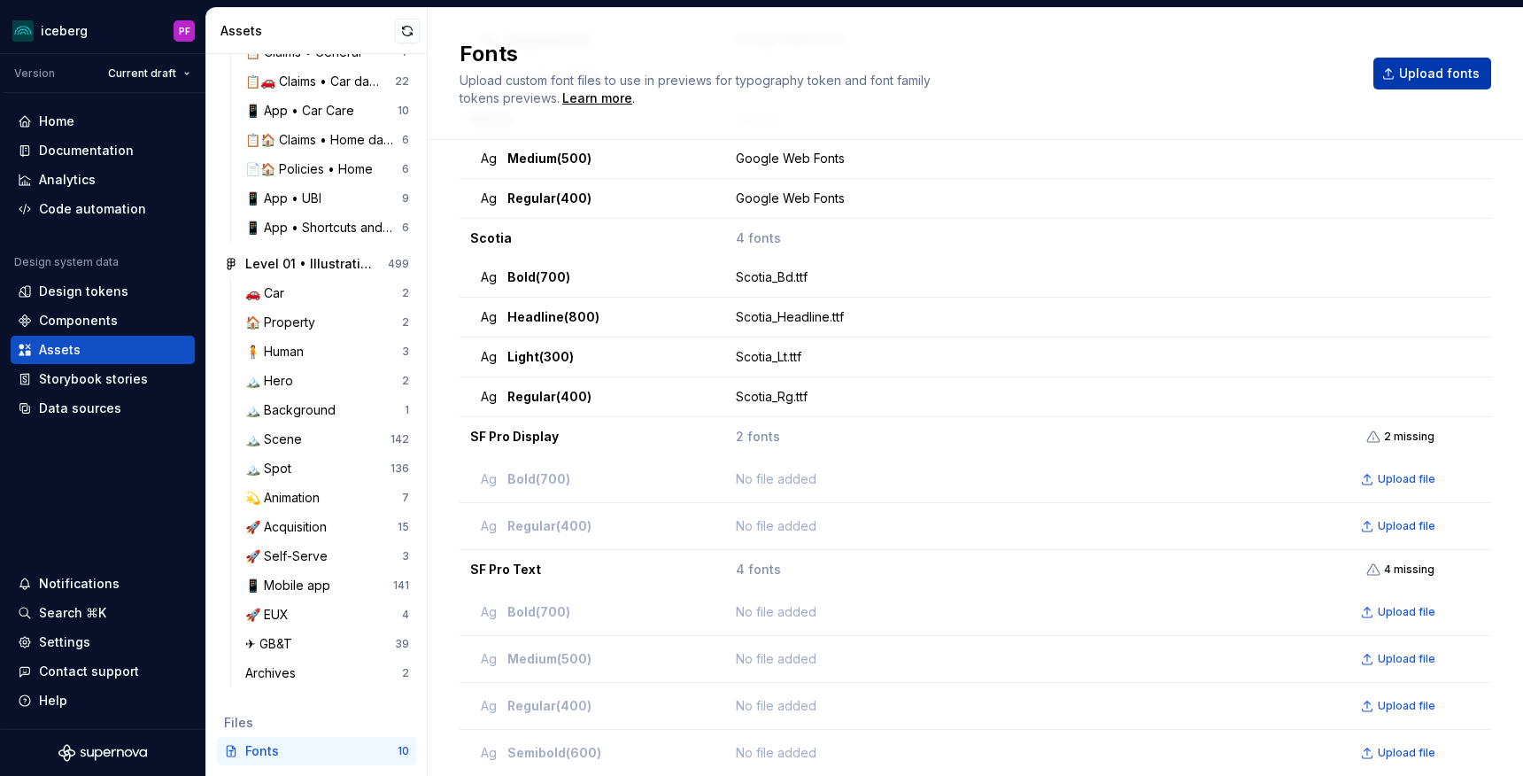
click at [1419, 69] on span "Upload fonts" at bounding box center [1439, 74] width 81 height 18
